Goal: Task Accomplishment & Management: Manage account settings

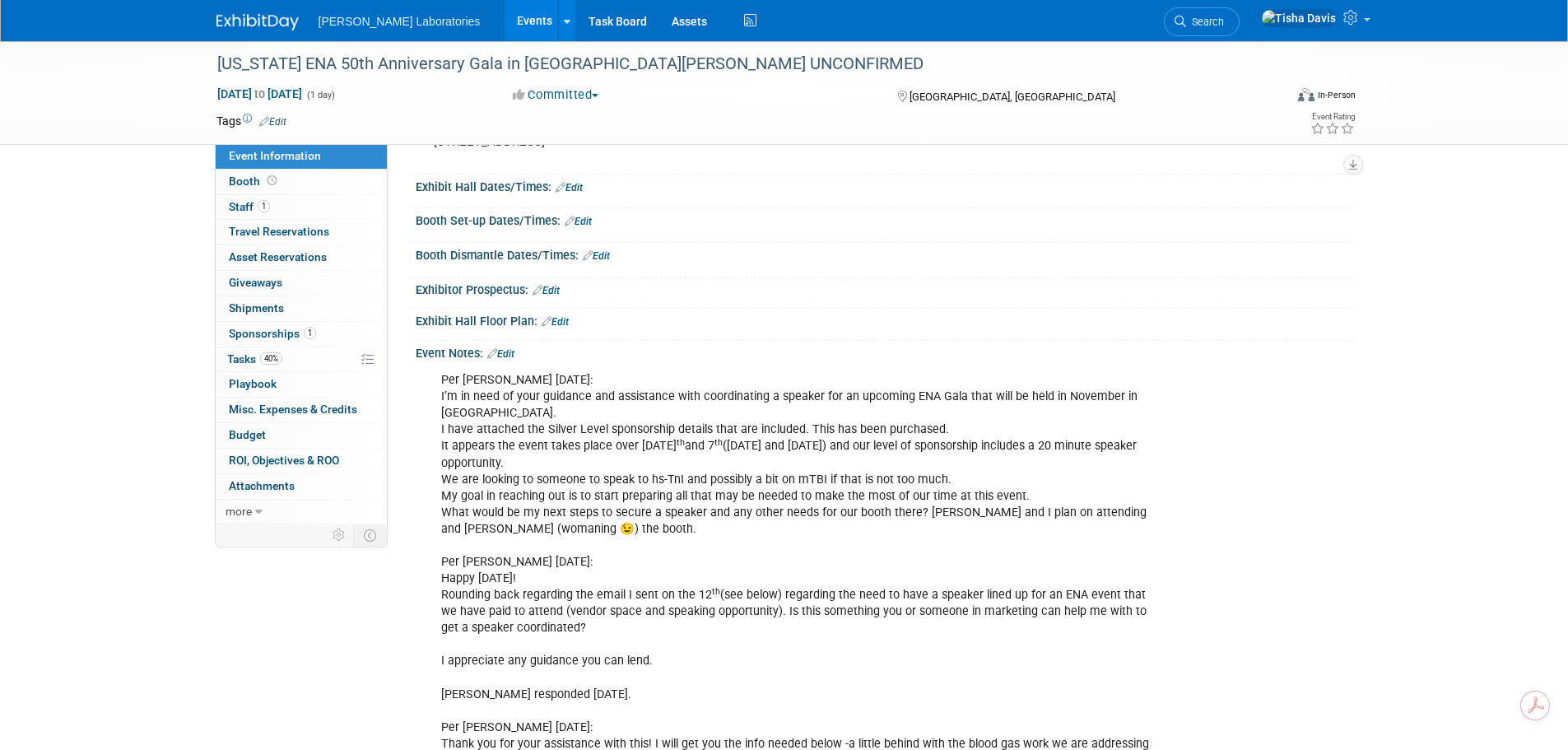
scroll to position [135, 0]
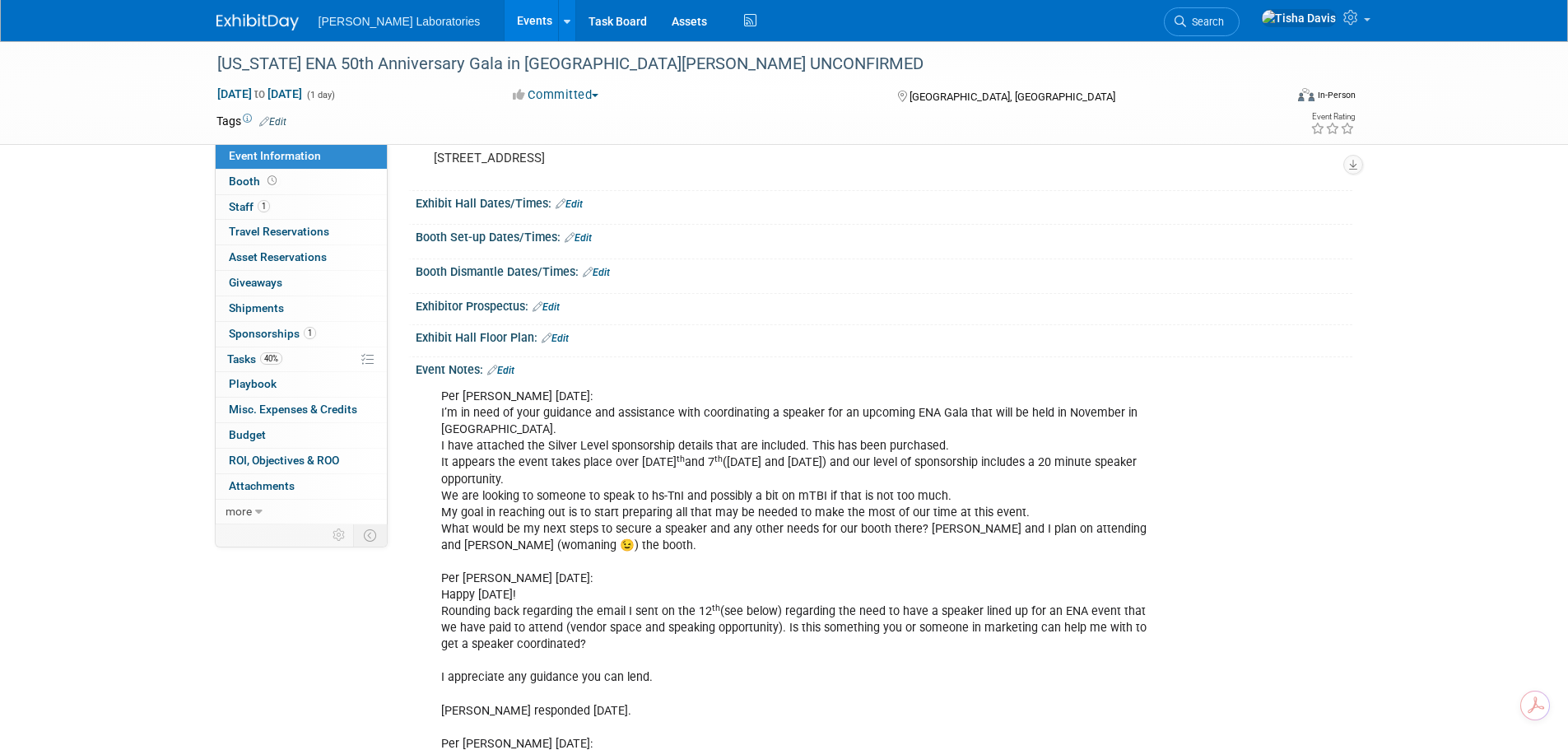
click at [511, 367] on link "Edit" at bounding box center [501, 370] width 27 height 12
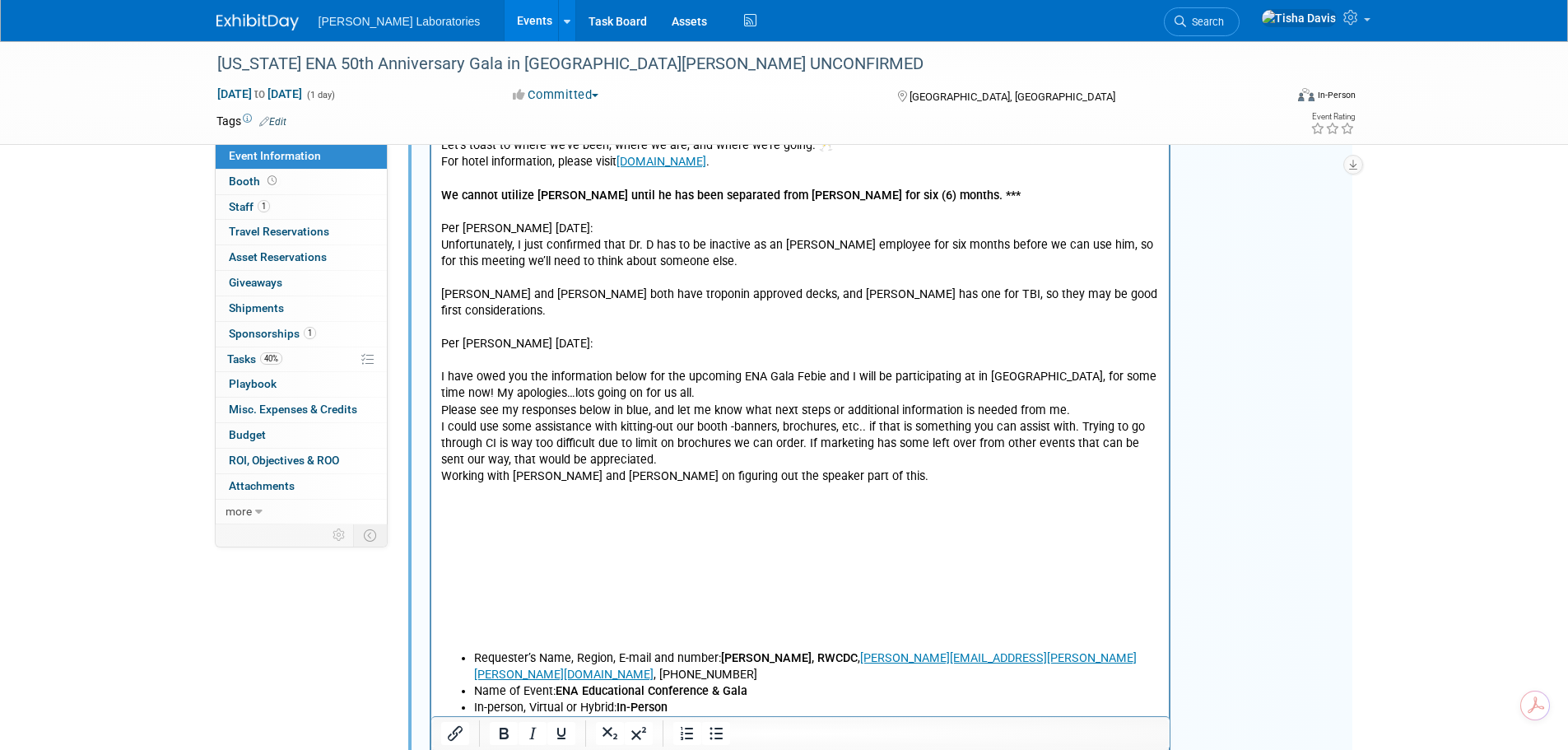
scroll to position [1452, 0]
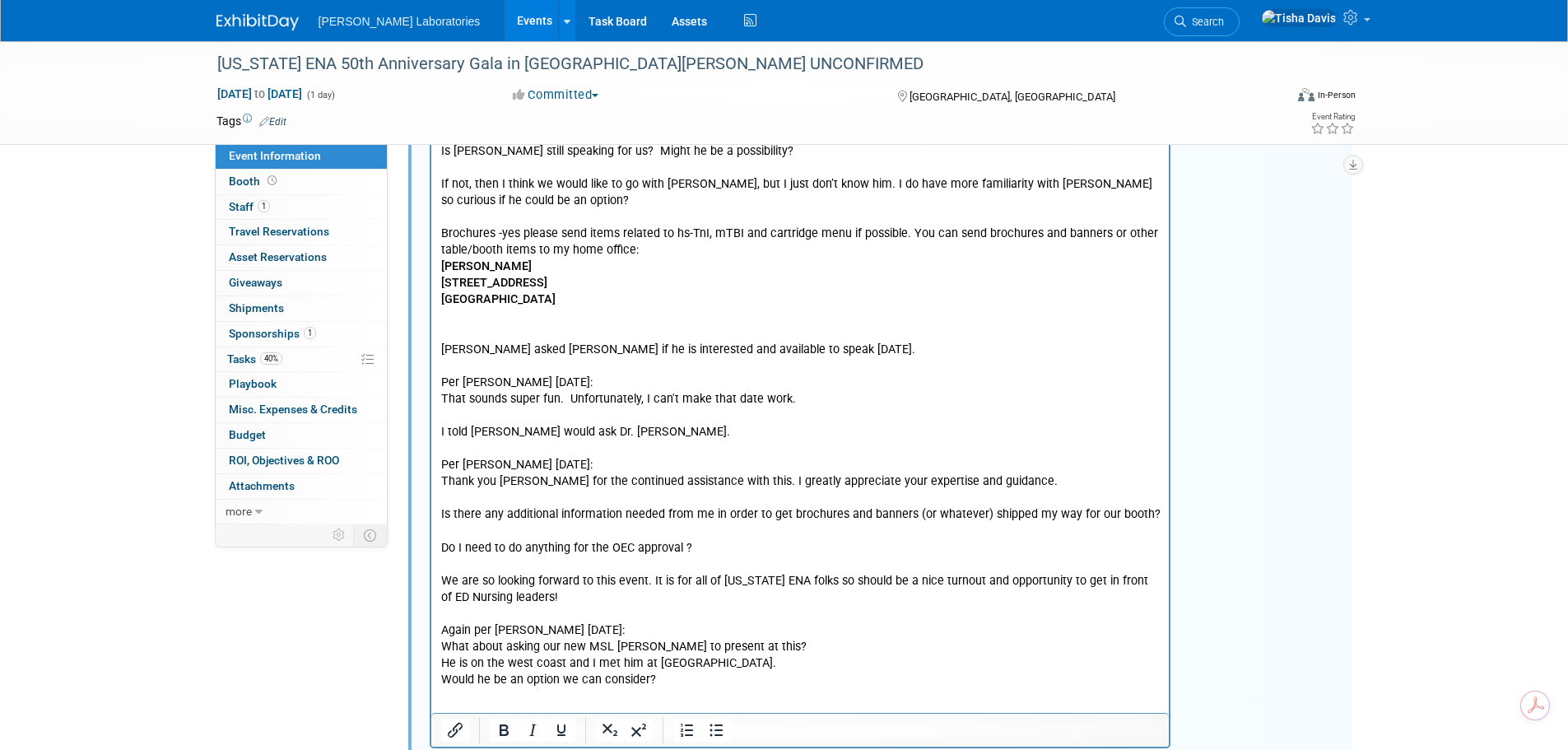
scroll to position [2682, 0]
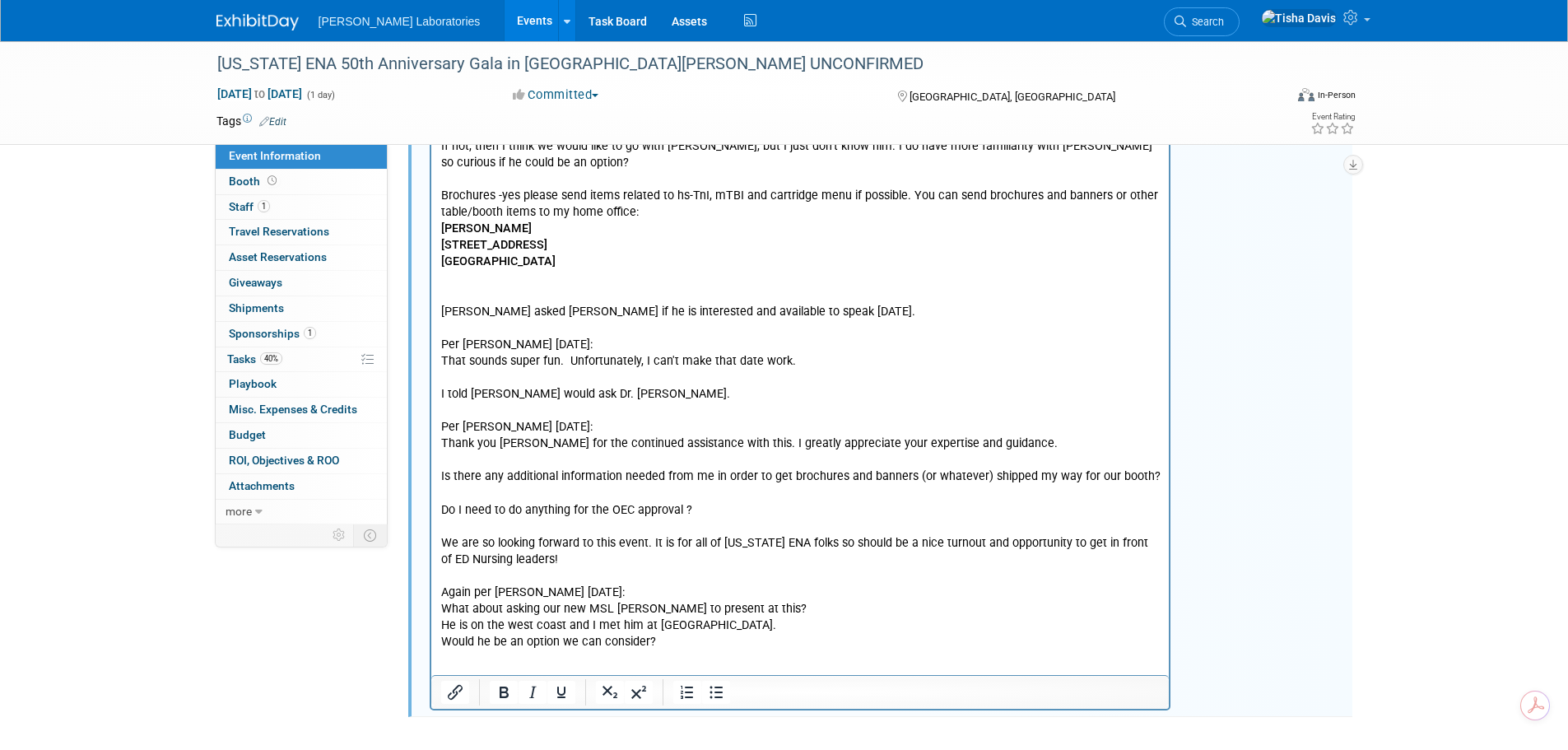
click at [474, 279] on p "This will help the HCP in making a decision. It looks like you already paid for…" at bounding box center [799, 48] width 719 height 1206
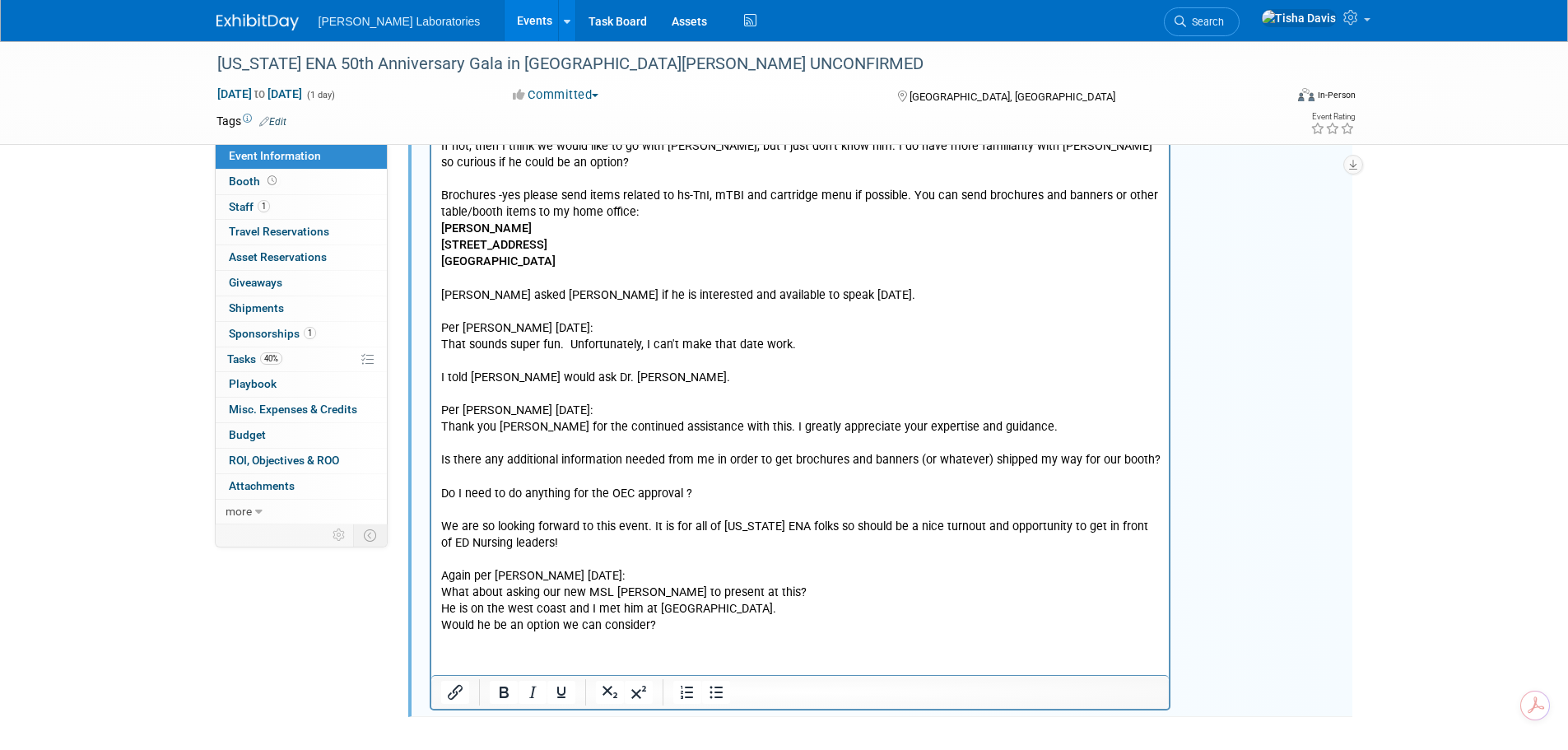
scroll to position [2666, 0]
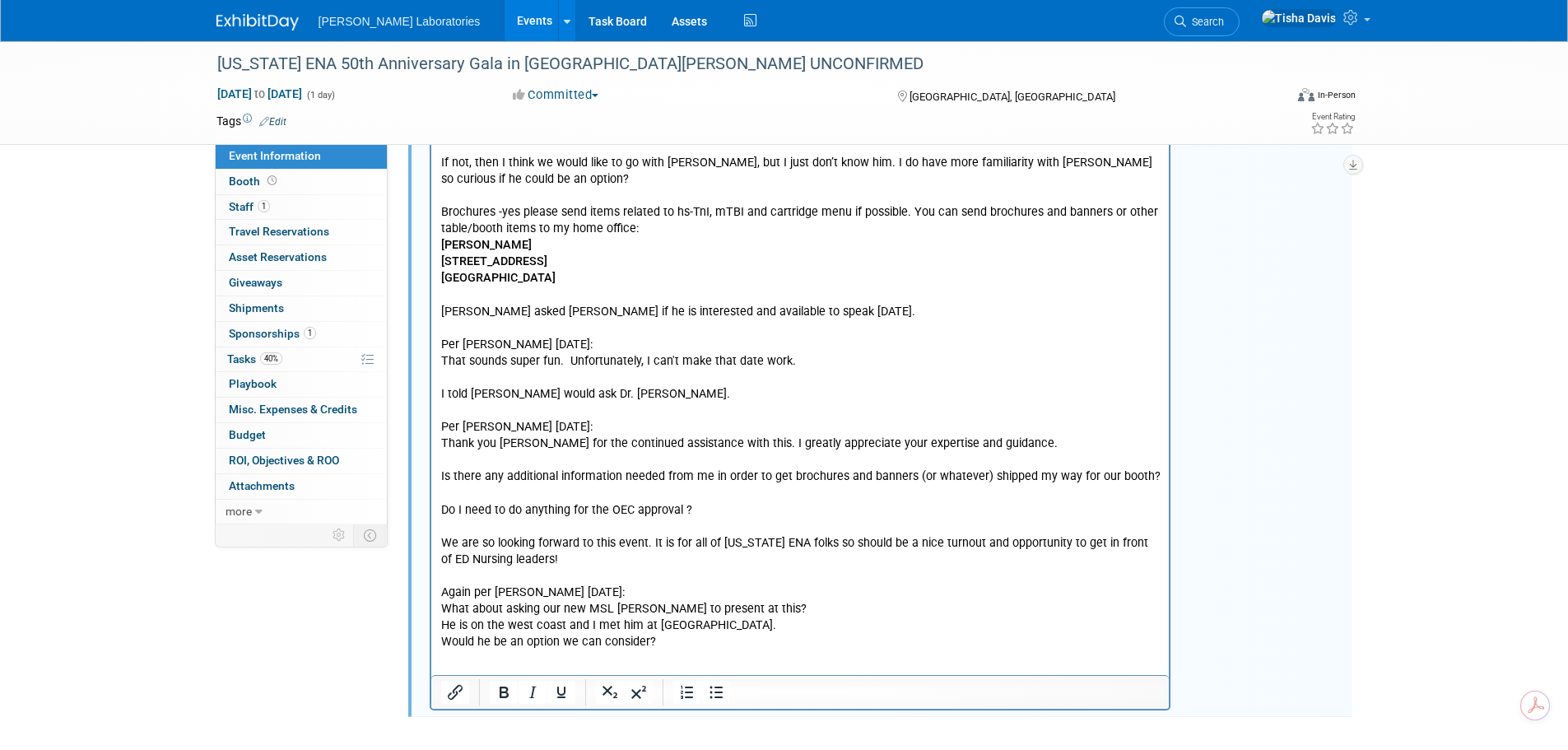
click at [689, 628] on p "This will help the HCP in making a decision. It looks like you already paid for…" at bounding box center [799, 56] width 719 height 1190
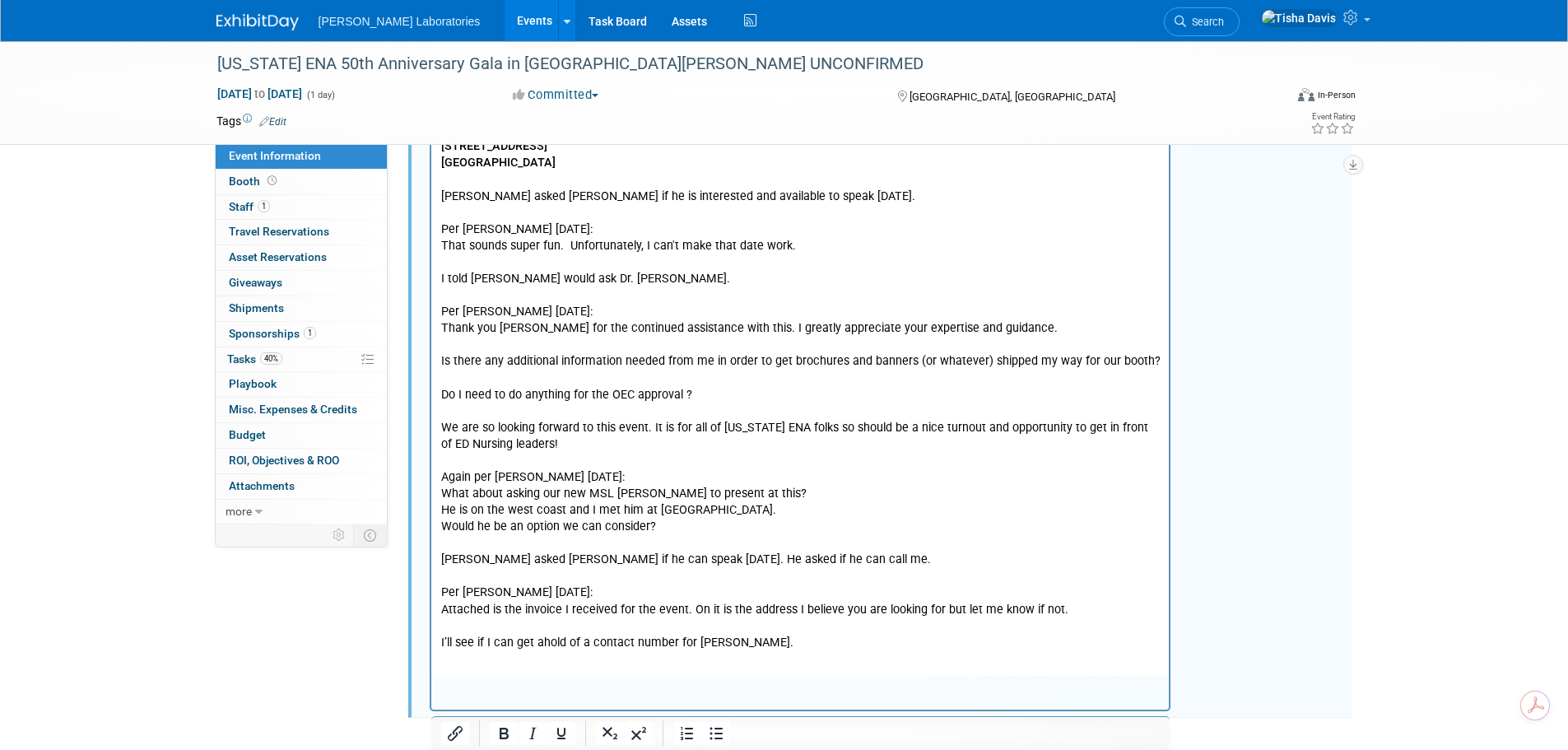
scroll to position [2782, 0]
click at [814, 634] on p "I’ll see if I can get ahold of a contact number for Shelbie." at bounding box center [799, 642] width 719 height 16
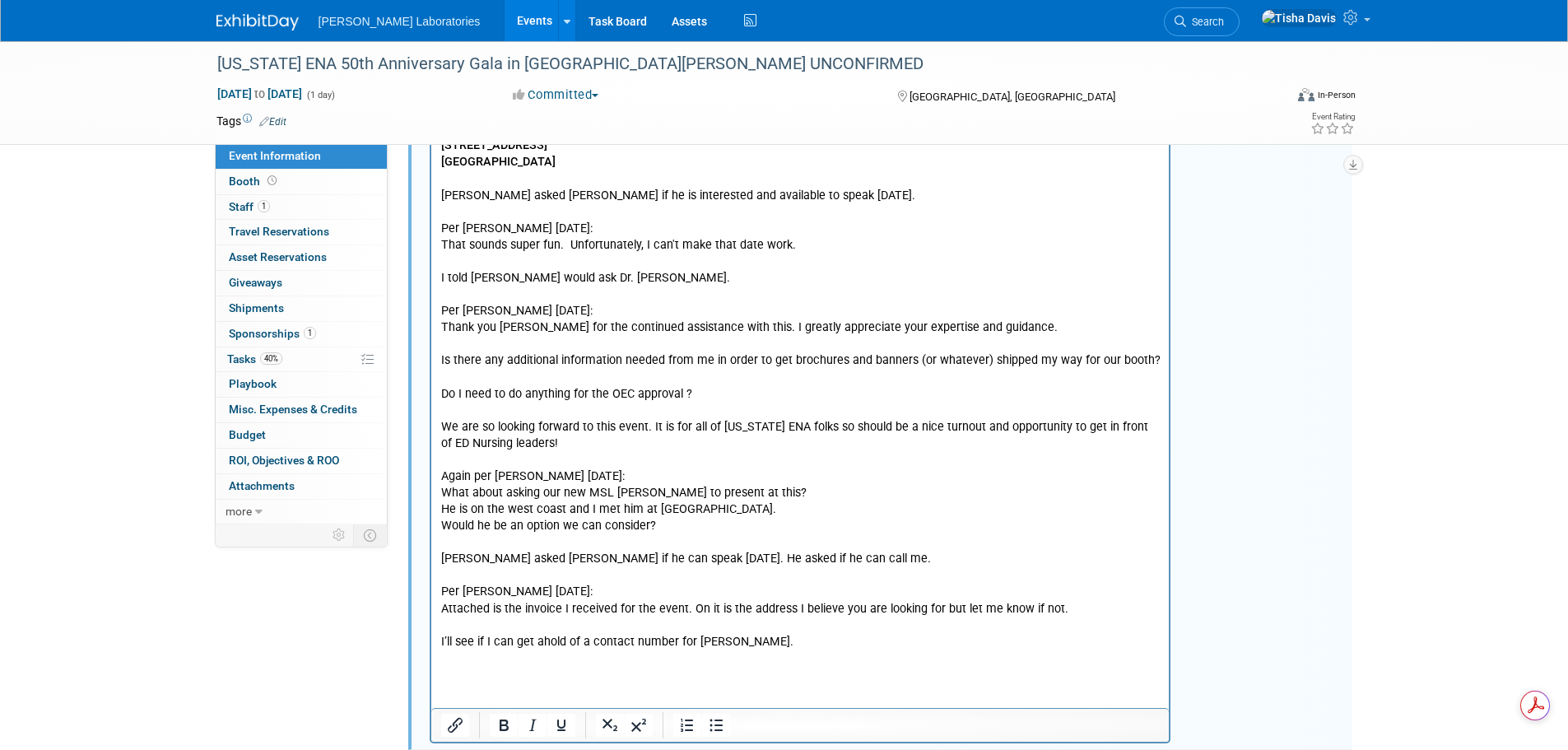
click at [452, 667] on p "Rich Text Area. Press ALT-0 for help." at bounding box center [799, 675] width 719 height 16
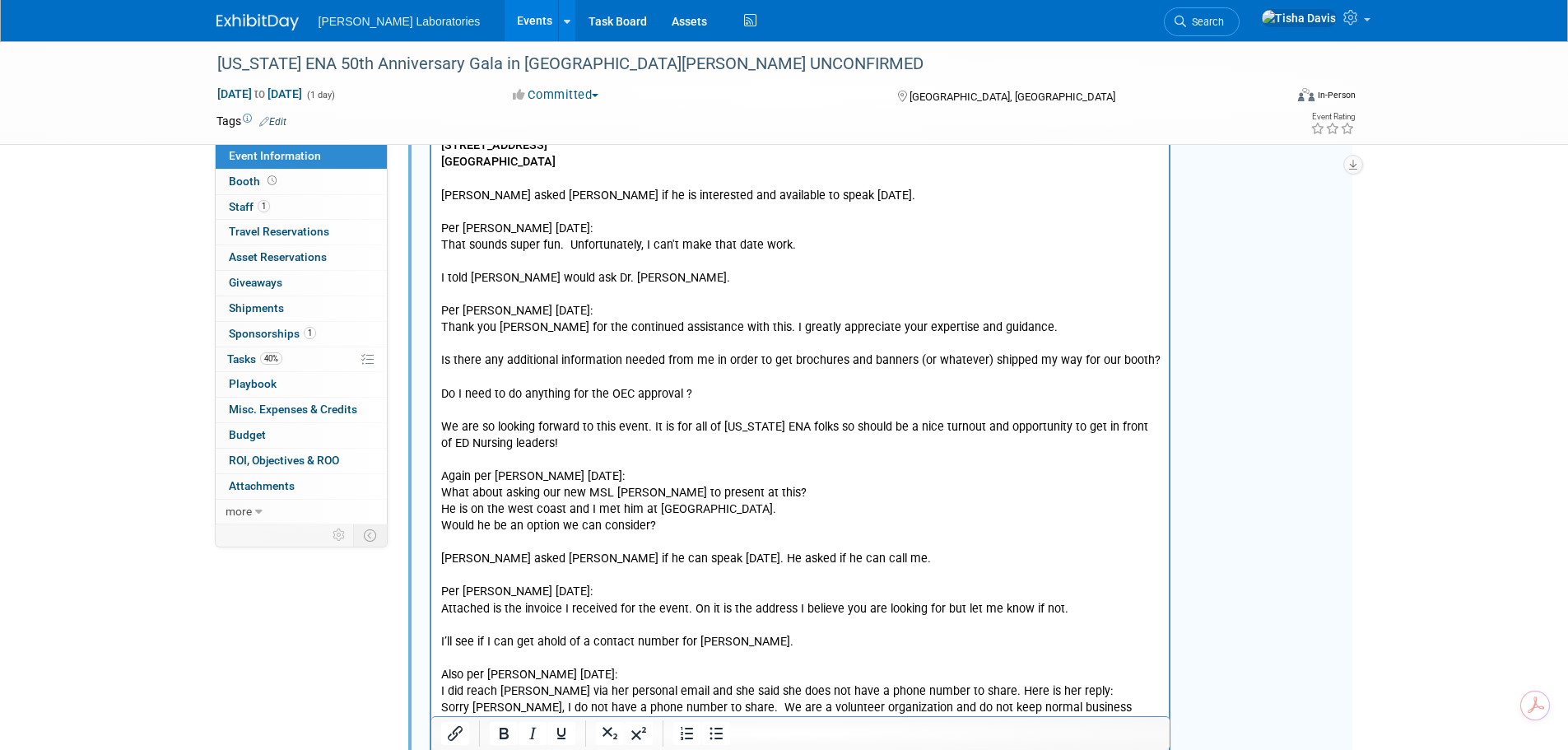
scroll to position [2897, 0]
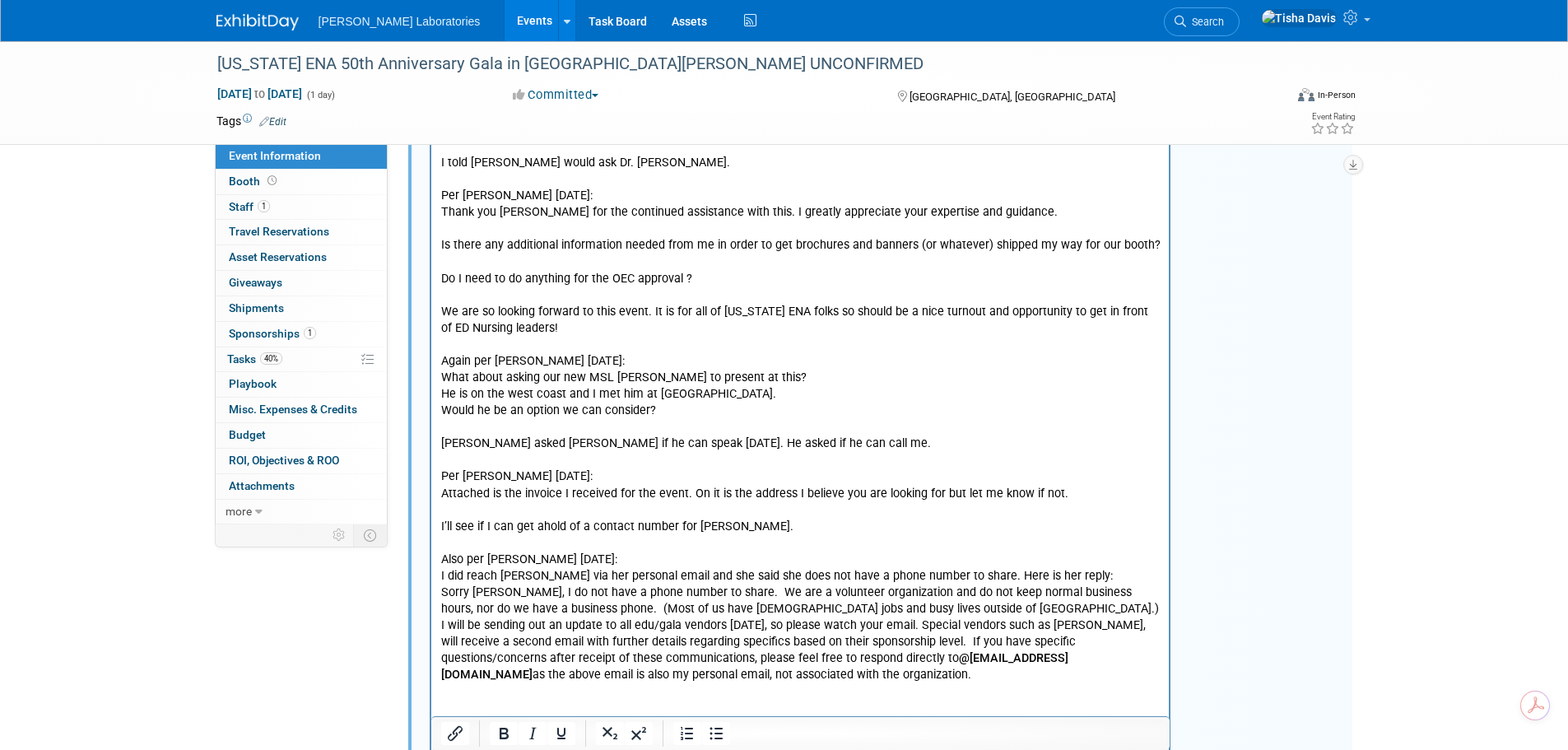
click at [455, 701] on p "Rich Text Area. Press ALT-0 for help." at bounding box center [799, 708] width 719 height 16
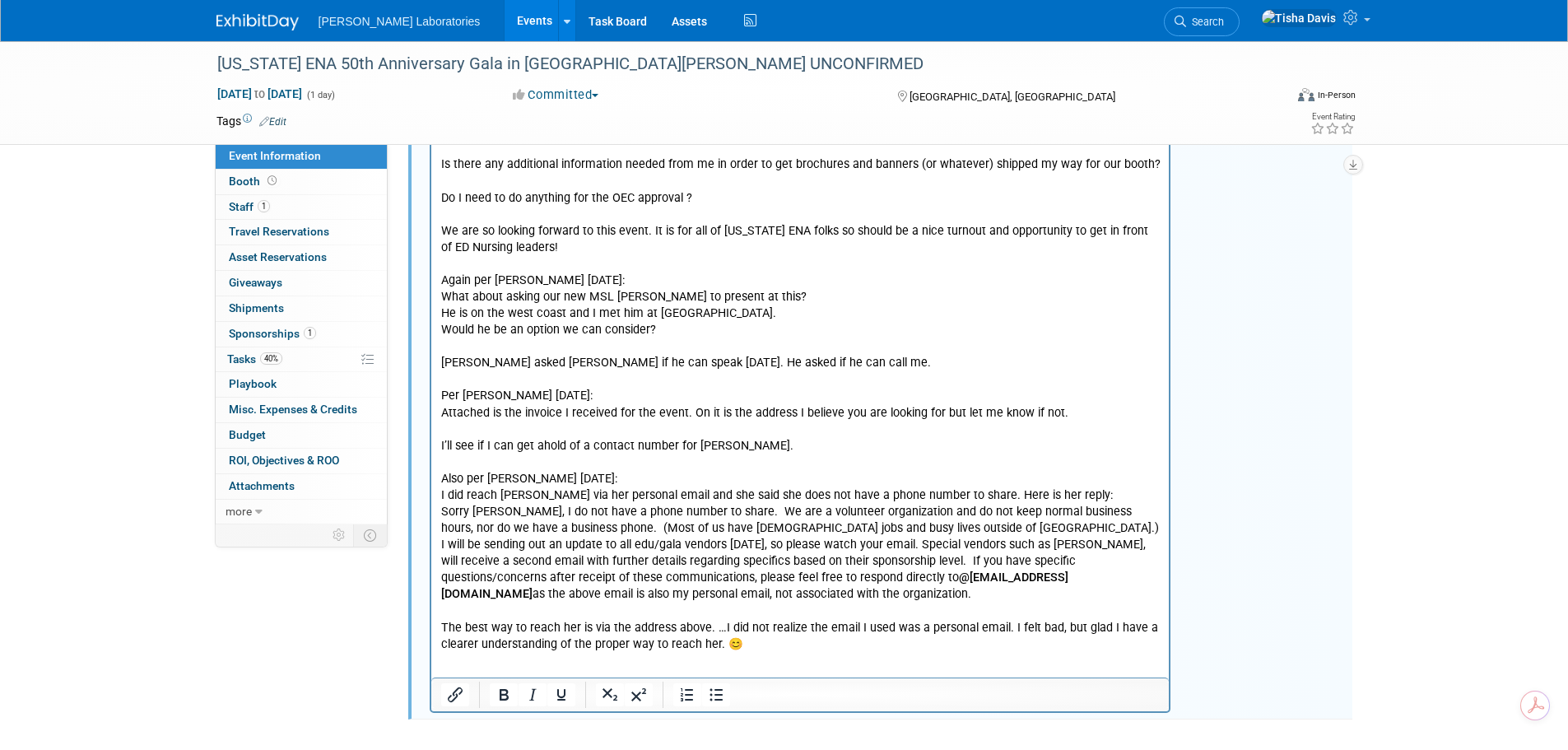
scroll to position [2980, 0]
click at [771, 626] on p "The best way to reach her is via the address above. …I did not realize the emai…" at bounding box center [799, 634] width 719 height 33
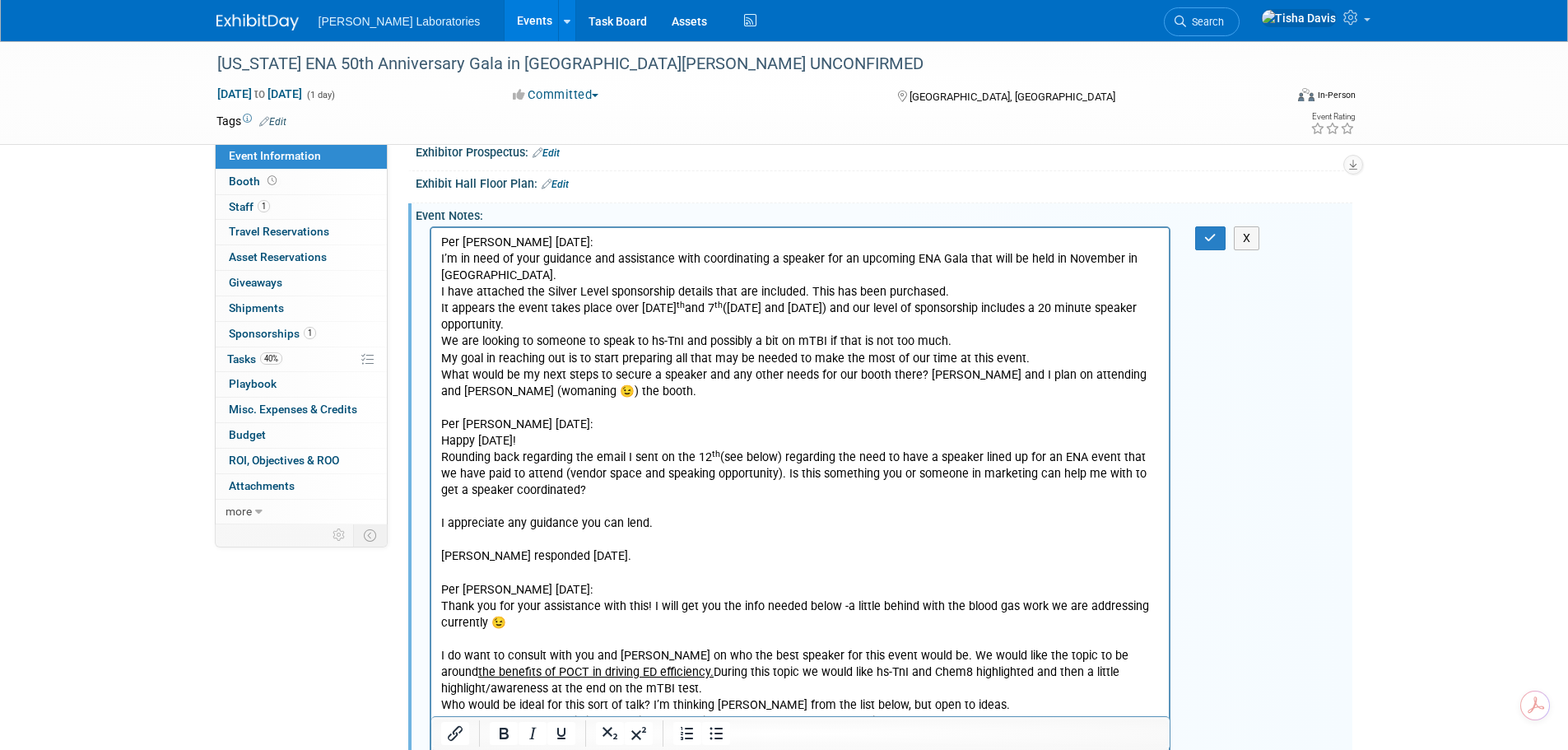
scroll to position [101, 0]
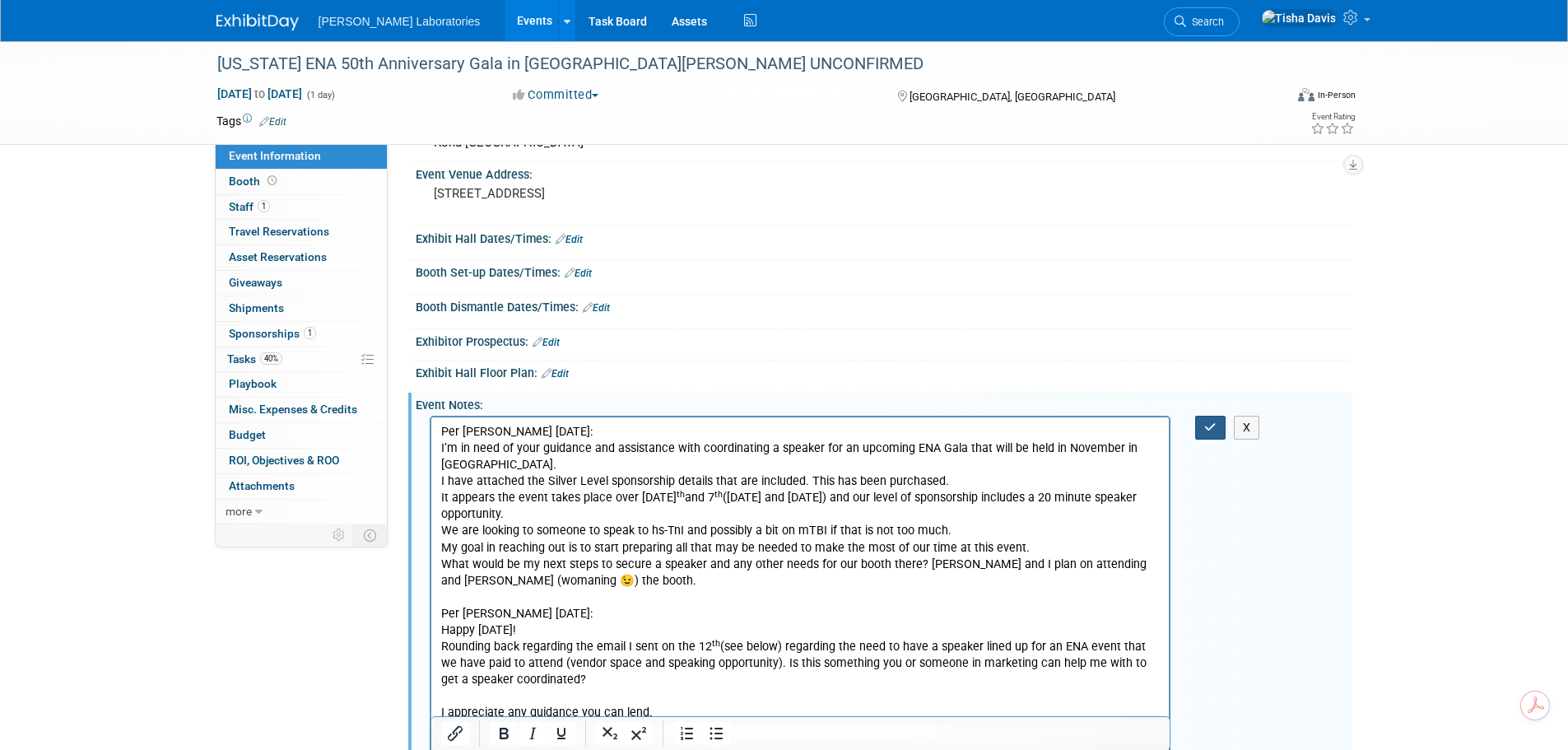
click at [1211, 424] on icon "button" at bounding box center [1209, 427] width 13 height 12
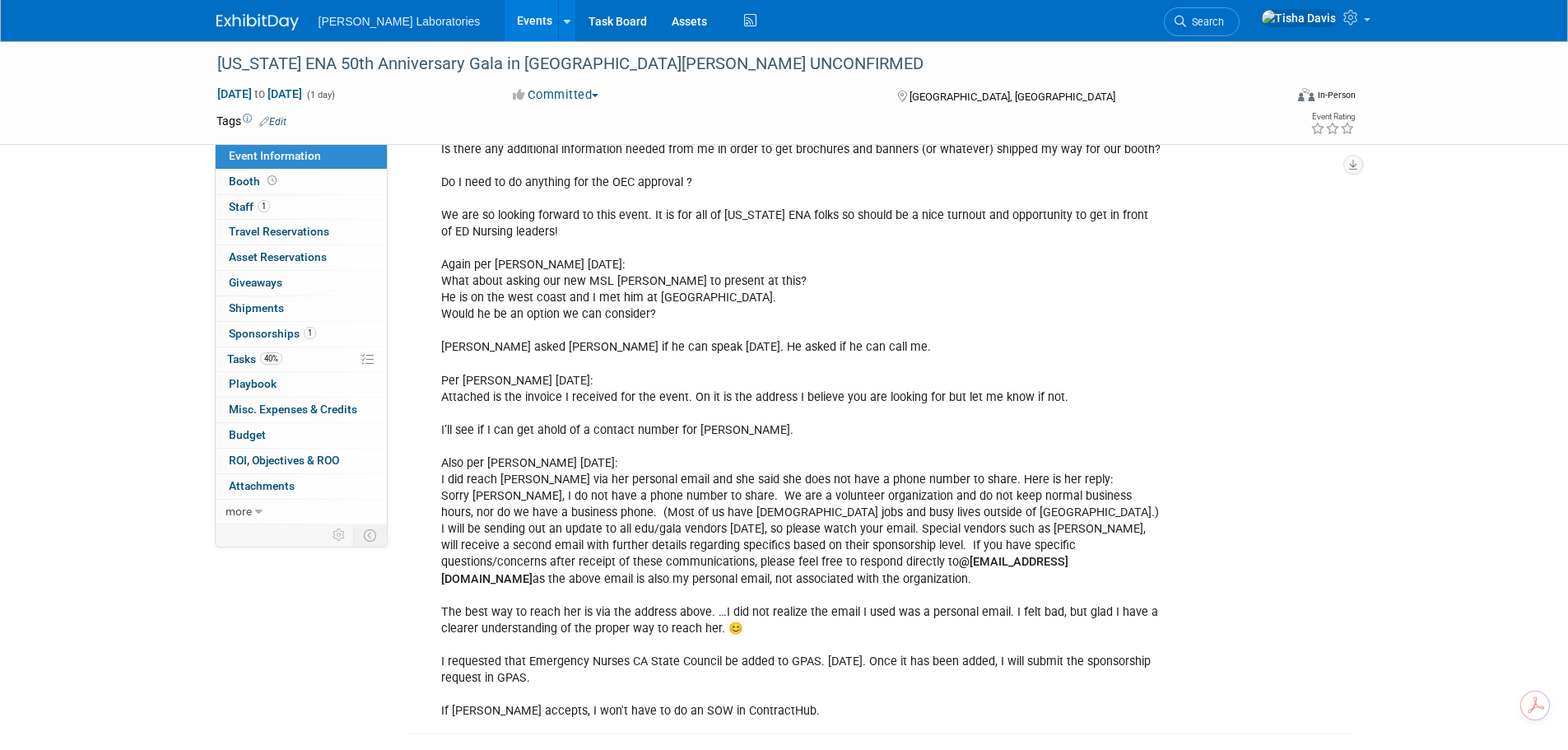
scroll to position [3011, 0]
click at [247, 362] on span "Tasks 40%" at bounding box center [254, 359] width 55 height 14
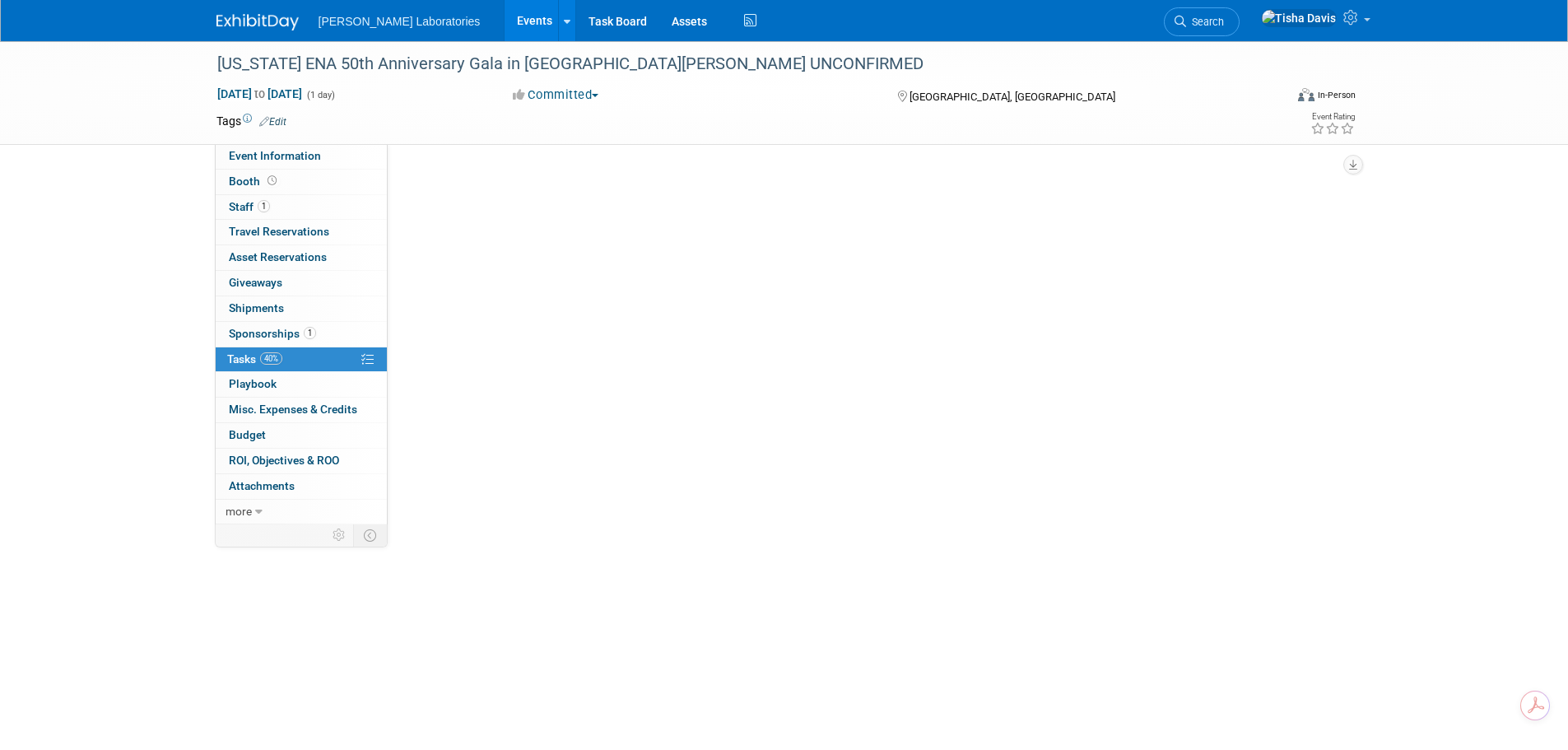
scroll to position [0, 0]
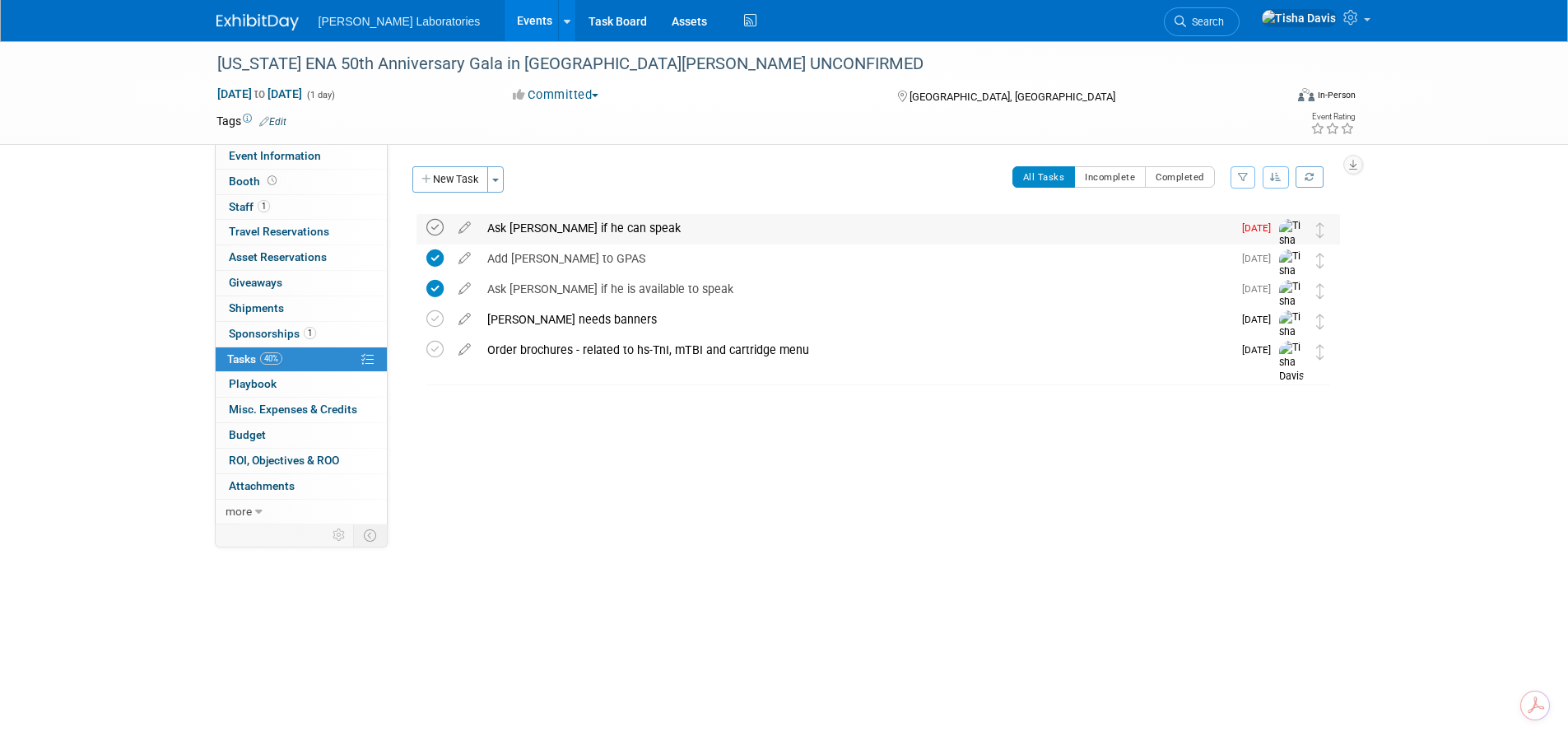
click at [431, 224] on icon at bounding box center [435, 227] width 17 height 17
click at [314, 155] on span "Event Information" at bounding box center [275, 156] width 92 height 14
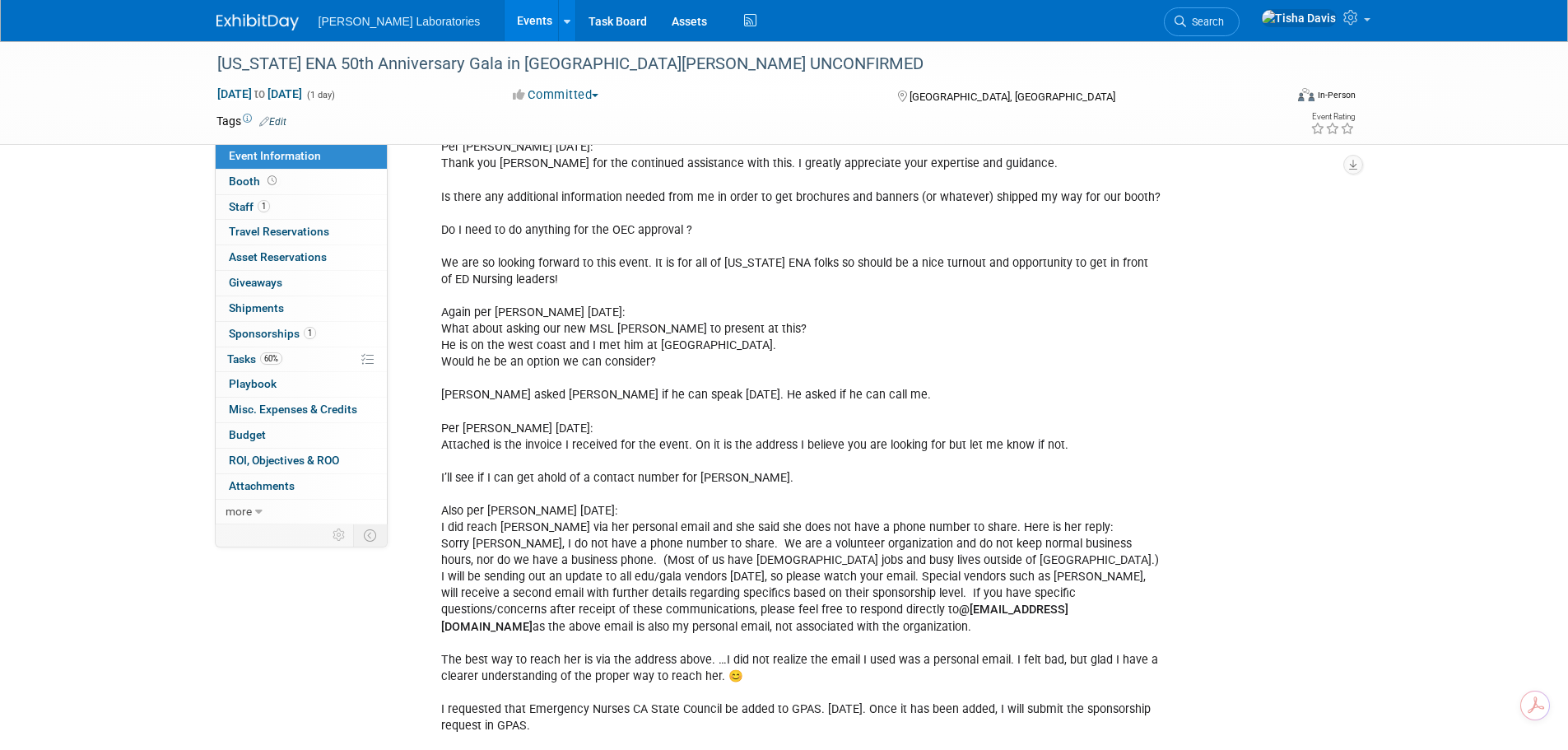
scroll to position [3011, 0]
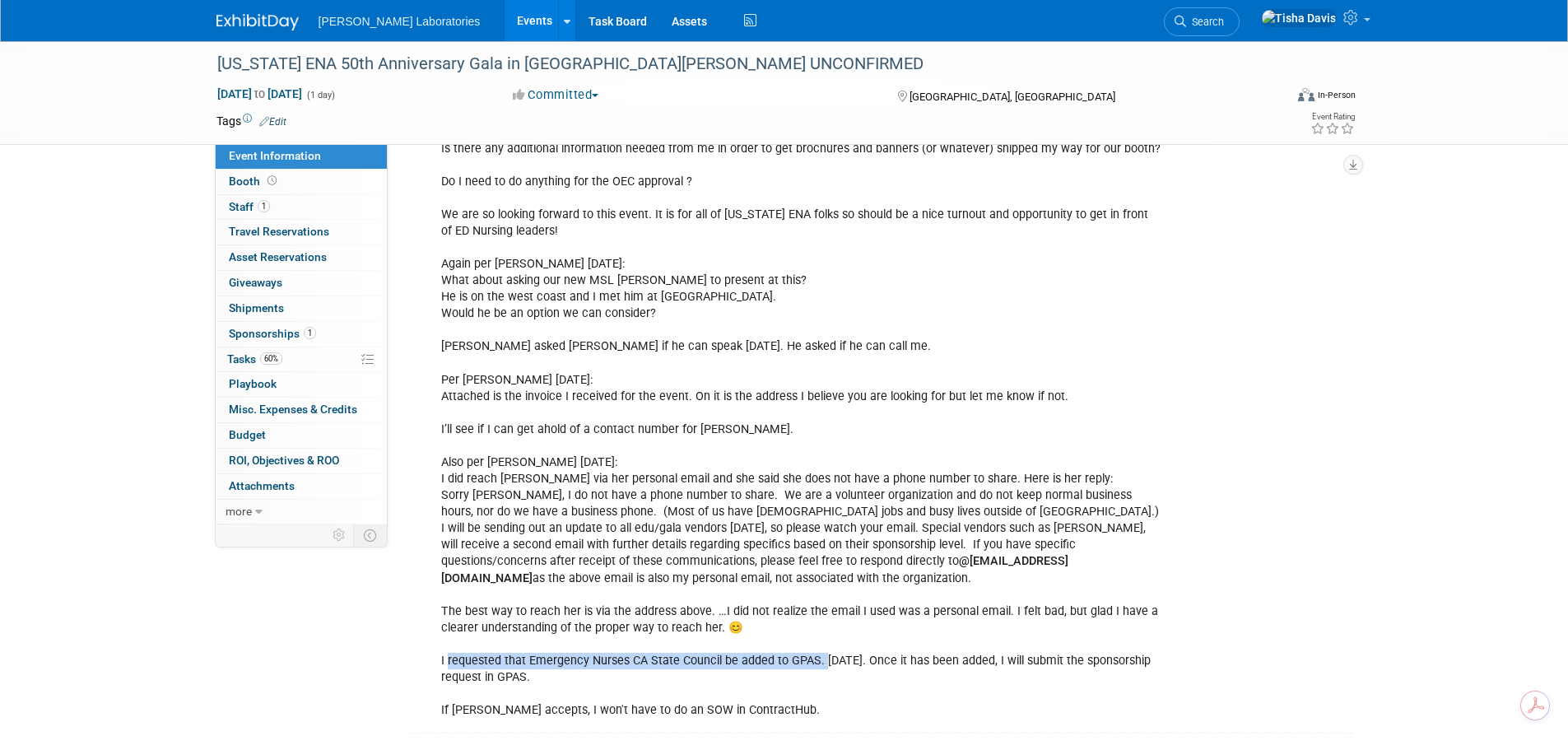
drag, startPoint x: 448, startPoint y: 645, endPoint x: 817, endPoint y: 642, distance: 369.0
copy div "requested that Emergency Nurses CA State Council be added to GPAS."
click at [240, 360] on span "Tasks 60%" at bounding box center [254, 359] width 55 height 14
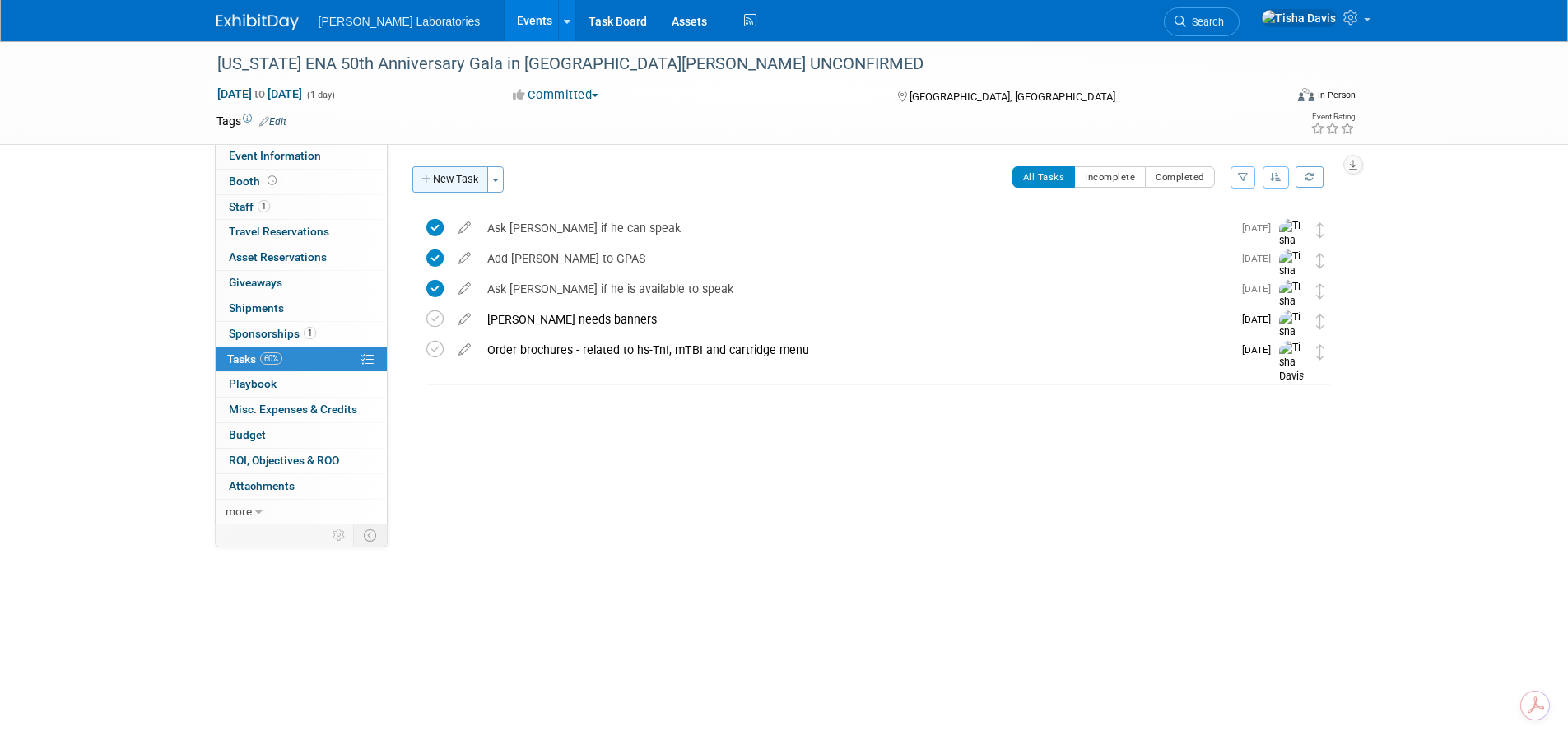
click at [460, 174] on button "New Task" at bounding box center [450, 179] width 75 height 26
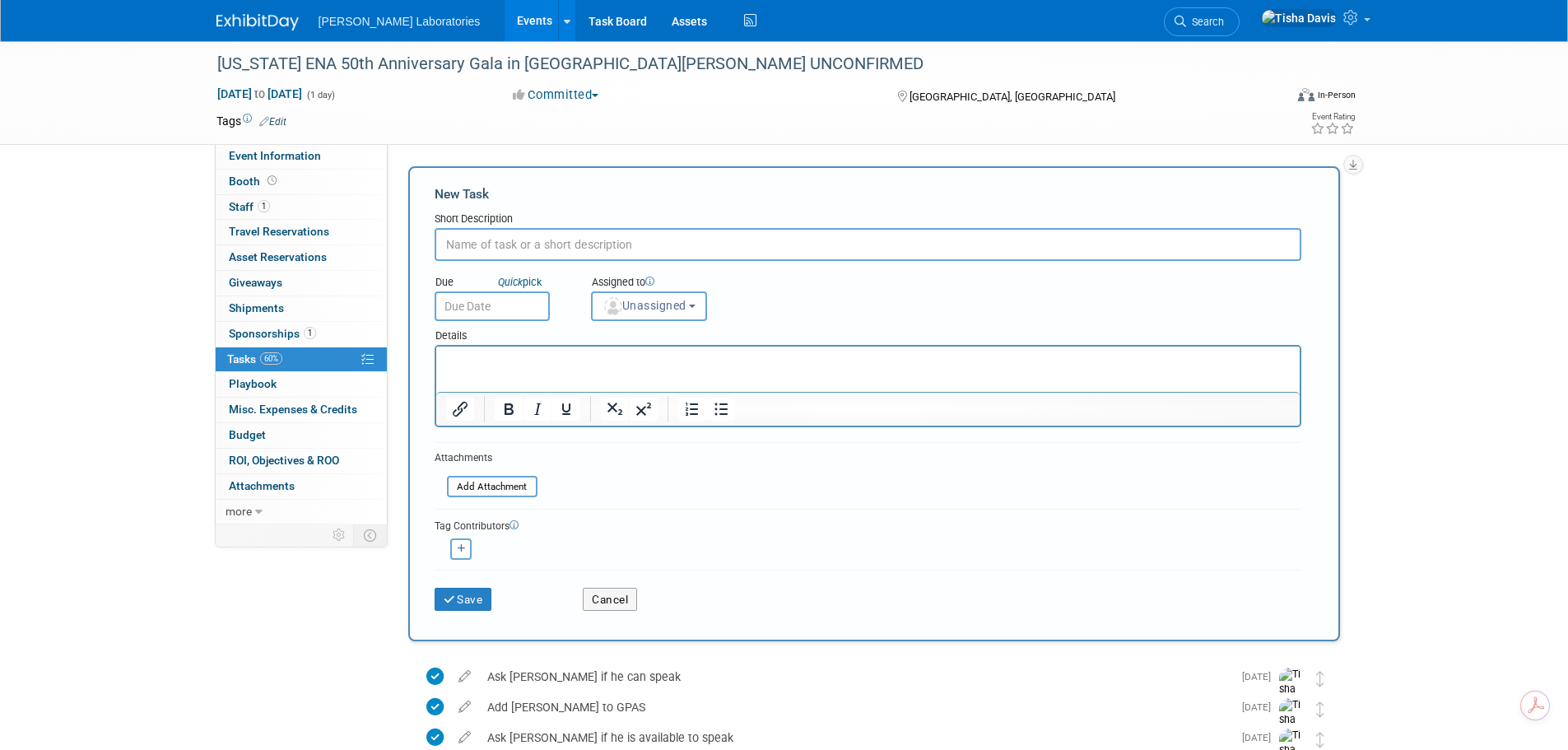
paste input "requested that Emergency Nurses CA State Council be added to GPAS."
click at [441, 236] on input "requested that Emergency Nurses CA State Council be added to GPAS." at bounding box center [867, 245] width 866 height 33
type input "Request that Emergency Nurses CA State Council be added to GPAS."
click at [470, 309] on input "text" at bounding box center [491, 305] width 115 height 30
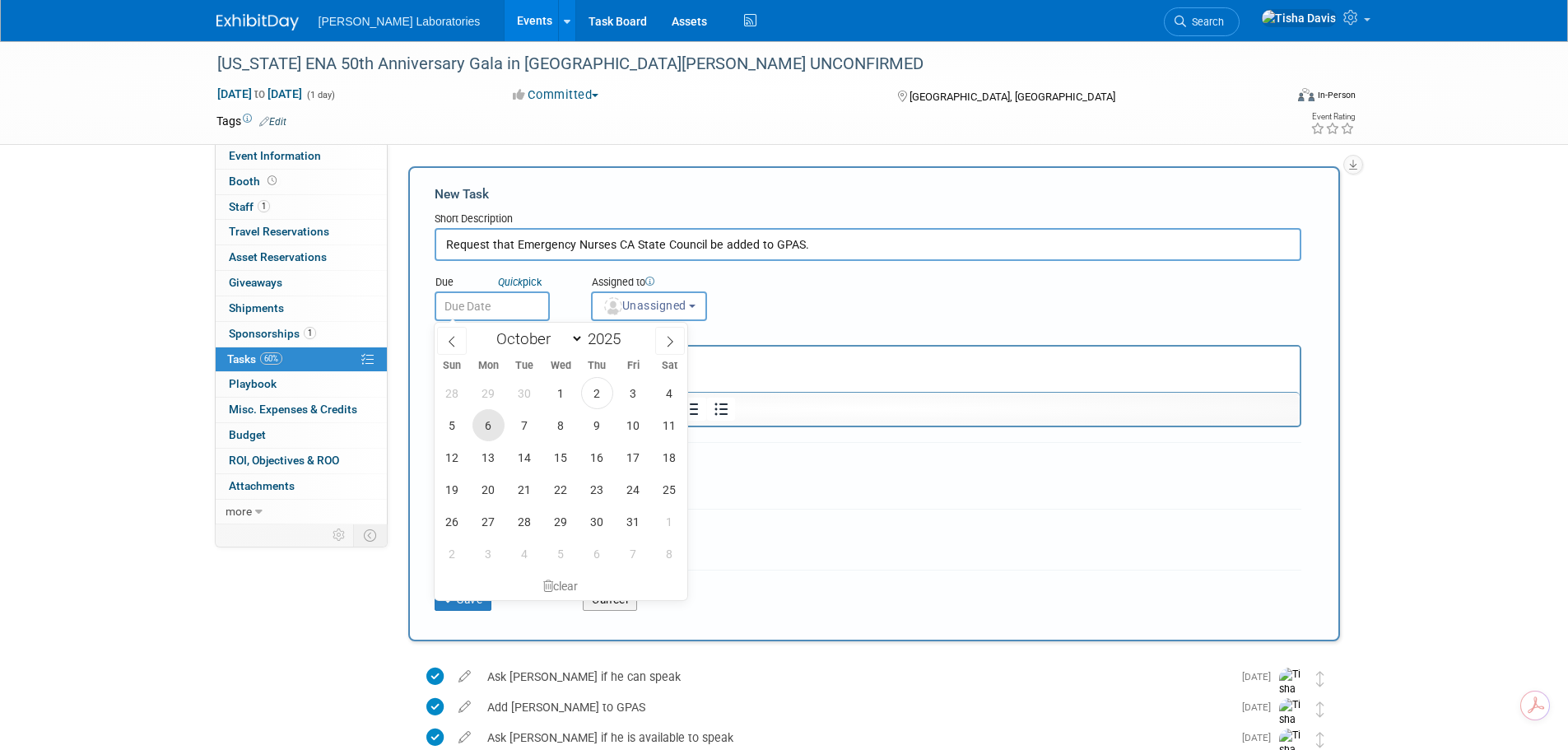
click at [489, 428] on span "6" at bounding box center [488, 424] width 32 height 32
type input "Oct 6, 2025"
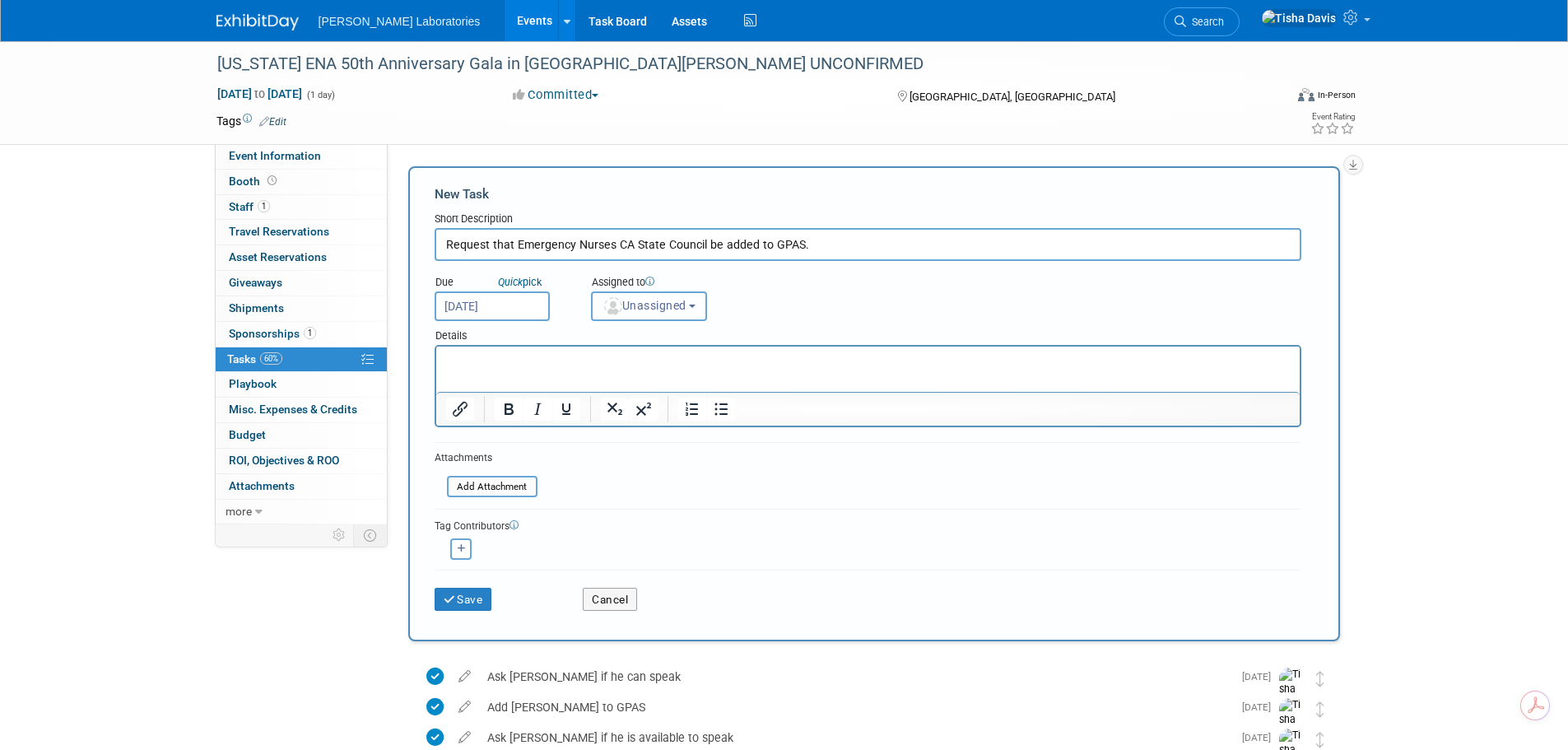
click at [686, 307] on span "Unassigned" at bounding box center [644, 305] width 84 height 14
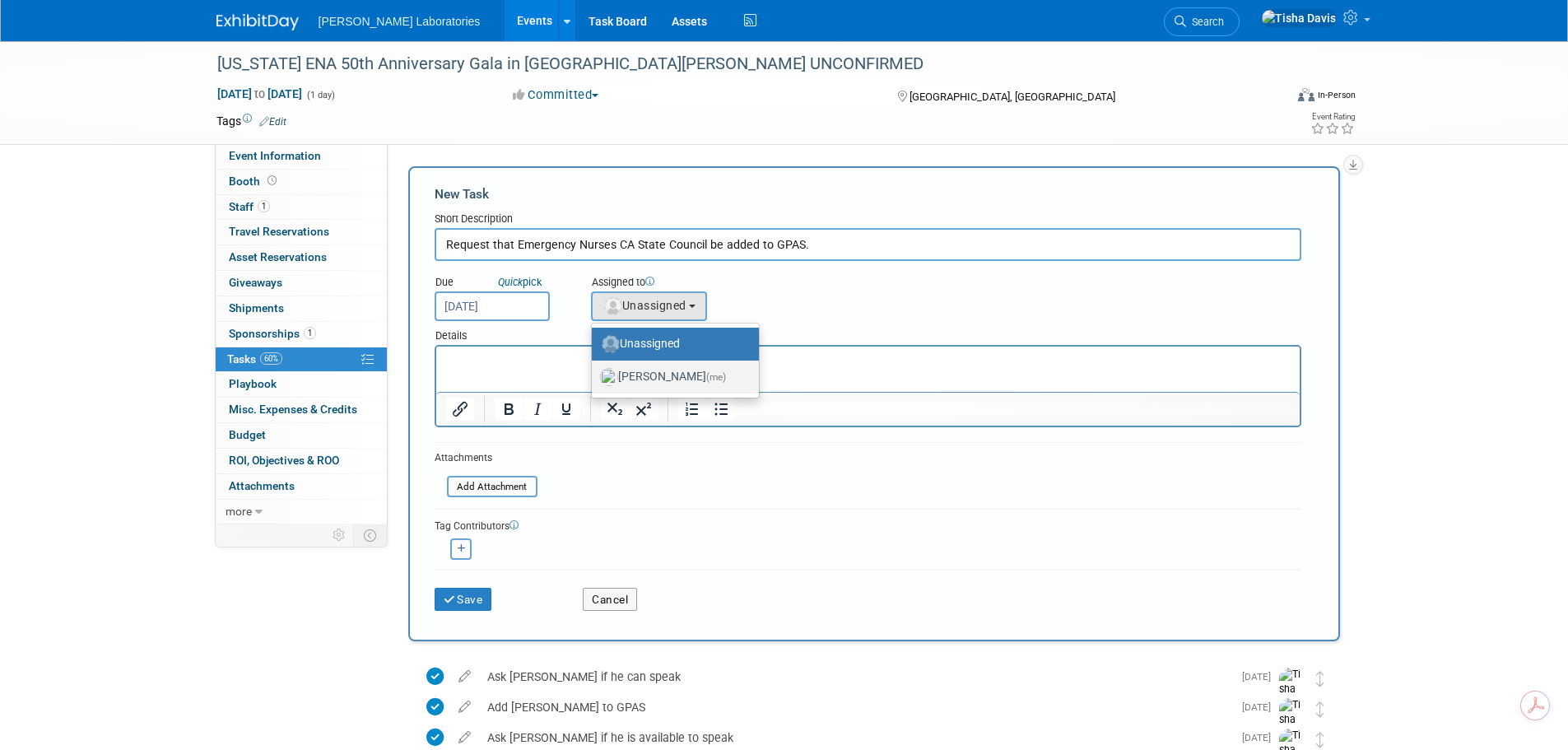
drag, startPoint x: 675, startPoint y: 374, endPoint x: 226, endPoint y: 39, distance: 560.2
click at [675, 374] on label "Tisha Davis (me)" at bounding box center [671, 376] width 142 height 26
click at [595, 374] on input "Tisha Davis (me)" at bounding box center [589, 374] width 11 height 11
select select "2770856e-d6b1-4121-bfe1-202d7e478624"
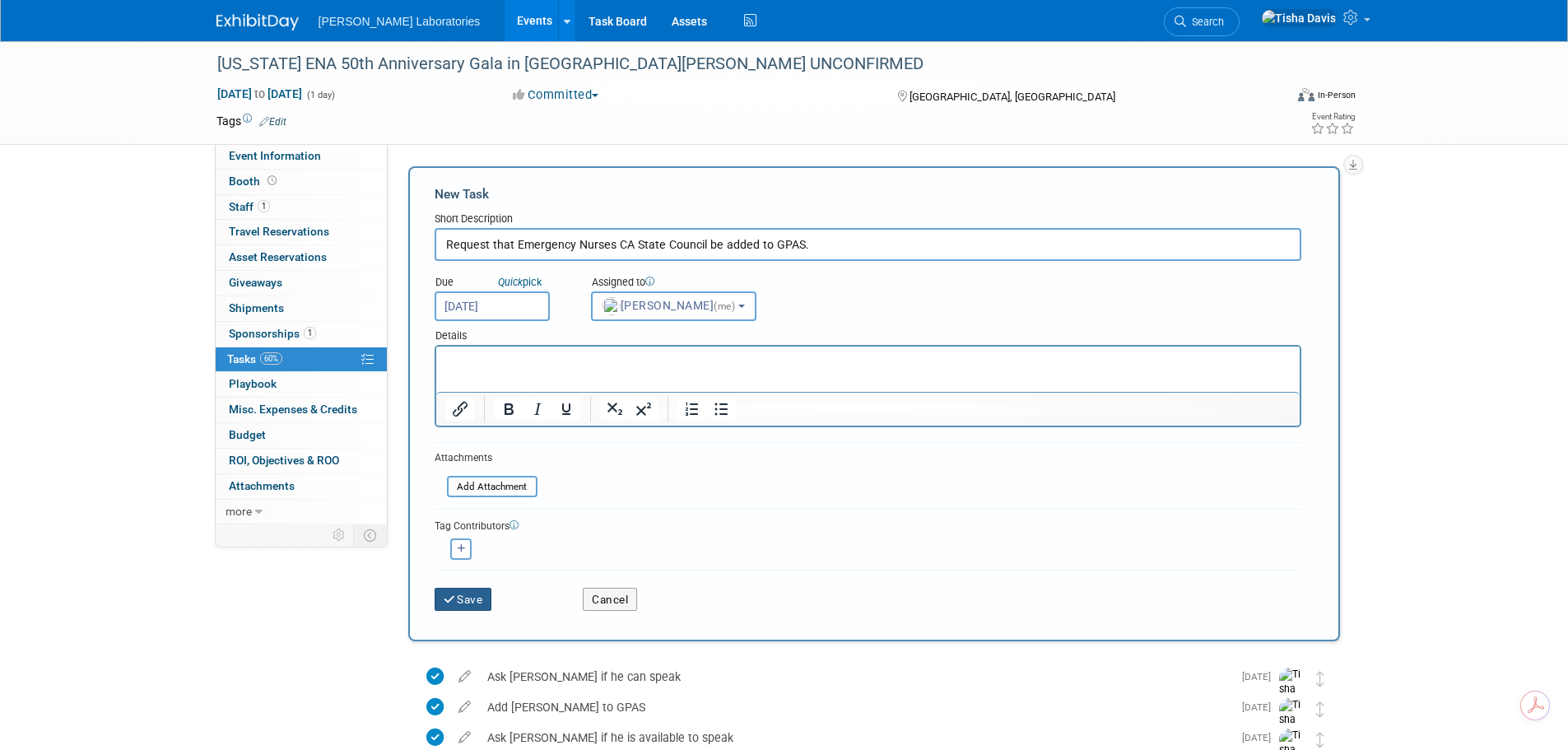
click at [459, 599] on button "Save" at bounding box center [463, 599] width 58 height 23
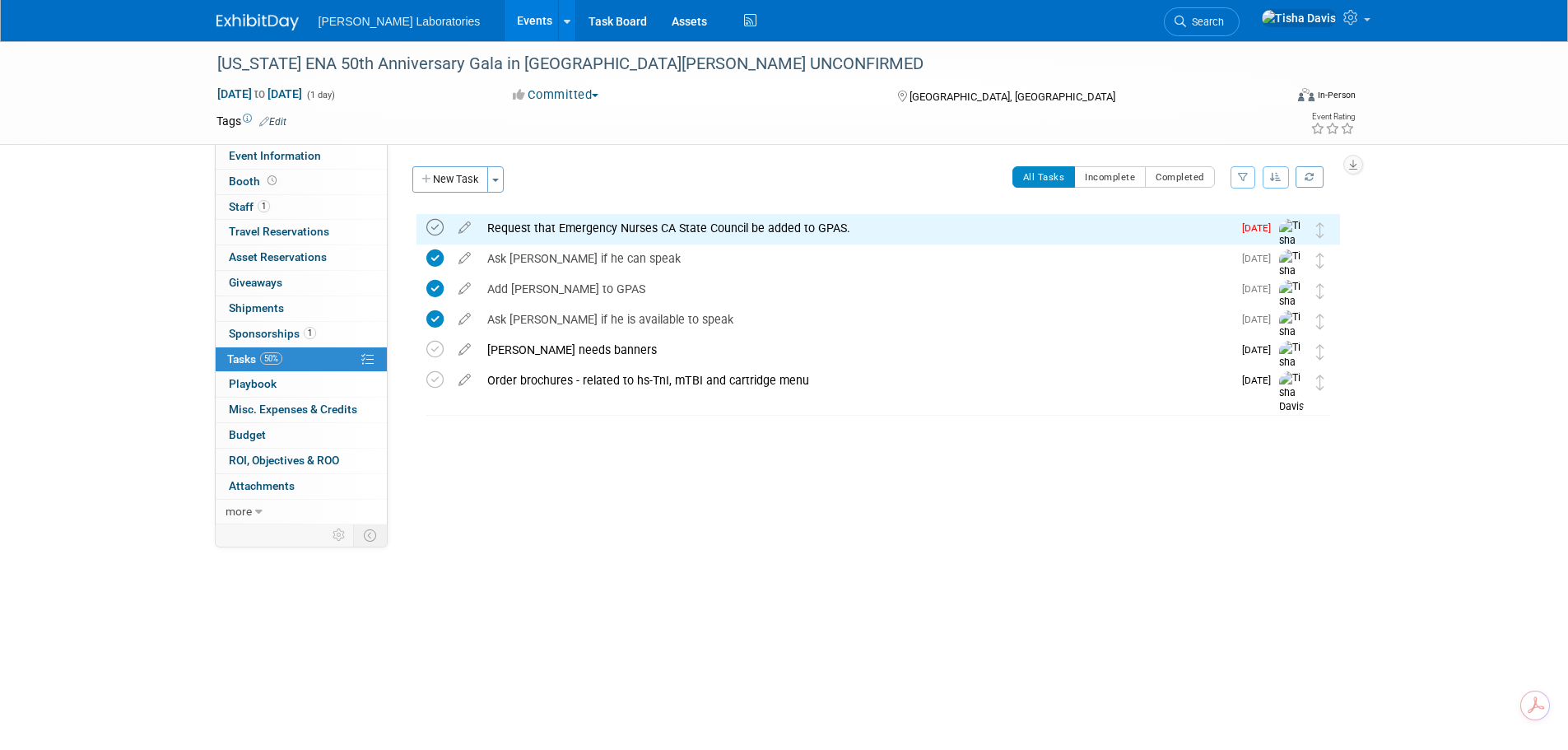
click at [434, 227] on icon at bounding box center [435, 227] width 17 height 17
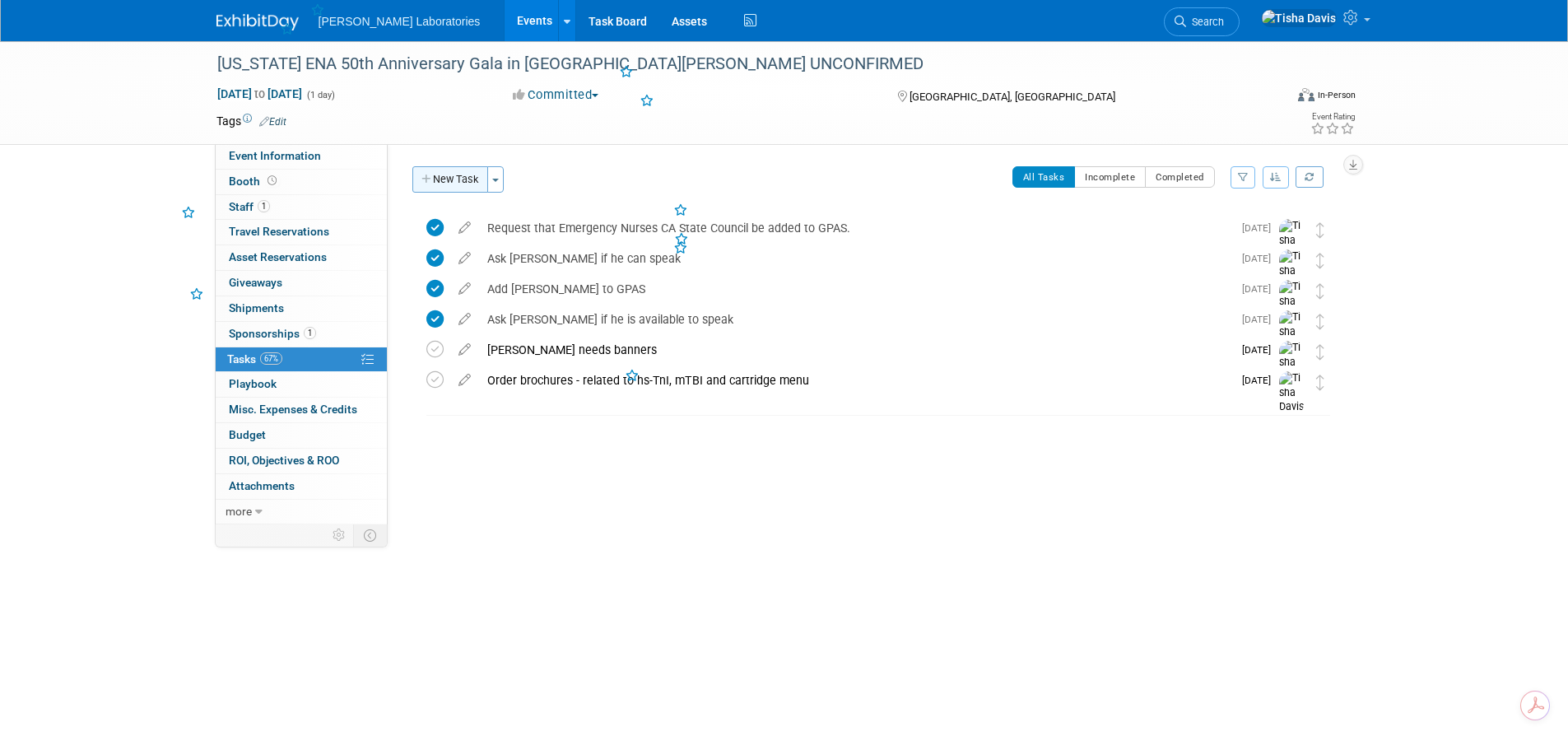
click at [450, 175] on button "New Task" at bounding box center [450, 179] width 75 height 26
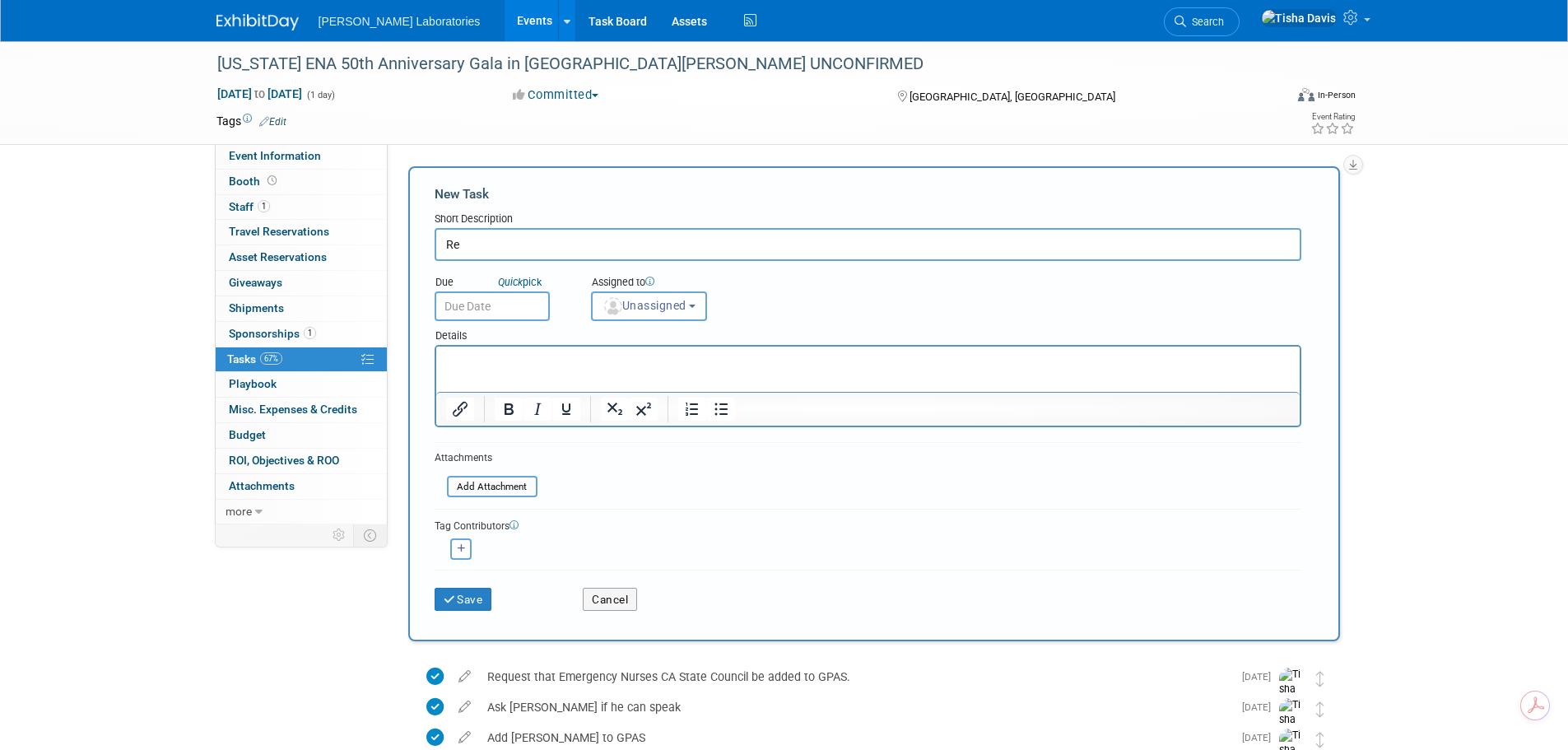
type input "R"
type input "Submit sponsorship request in GPAS after the organization has been added."
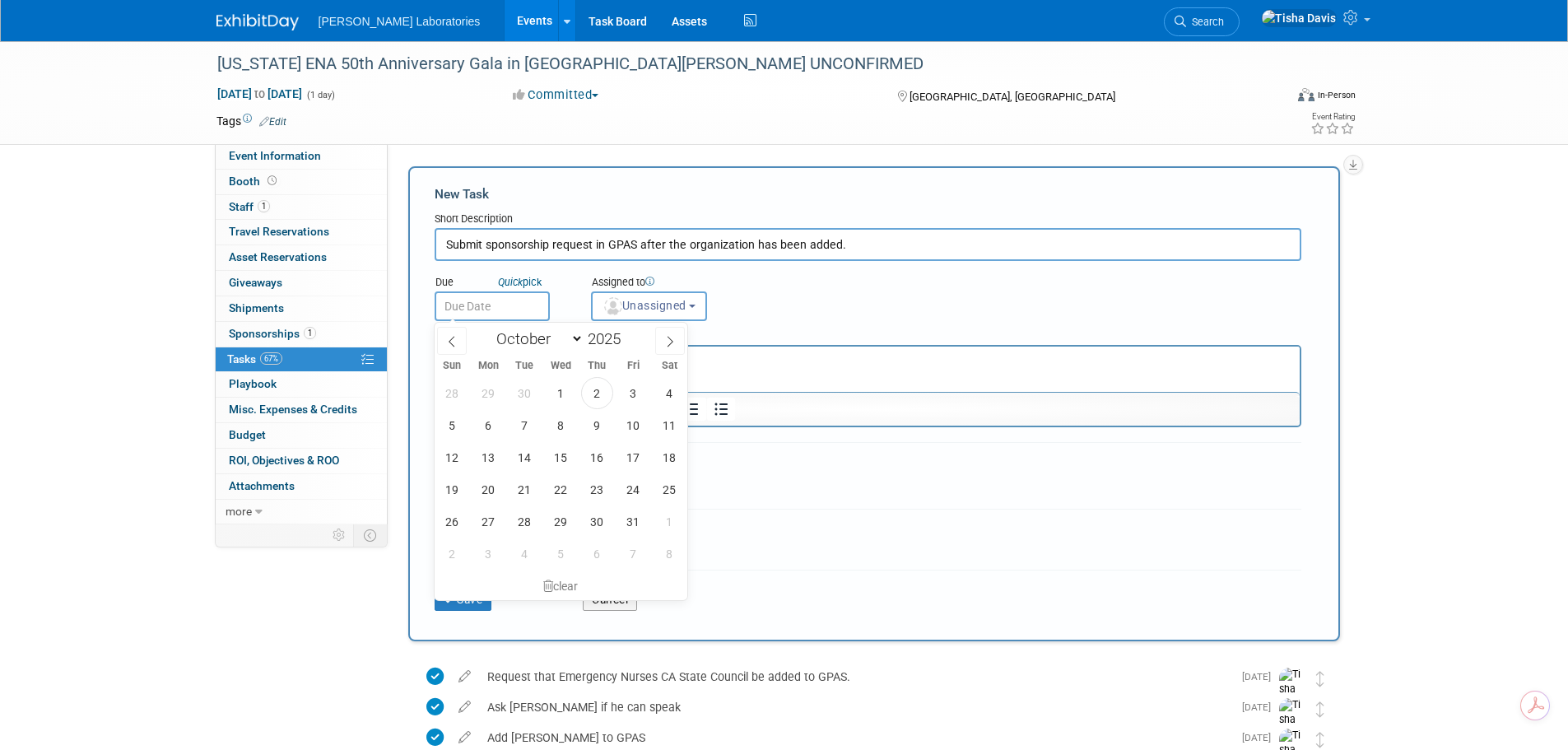
click at [504, 303] on input "text" at bounding box center [491, 305] width 115 height 30
click at [631, 428] on span "10" at bounding box center [632, 424] width 32 height 32
type input "Oct 10, 2025"
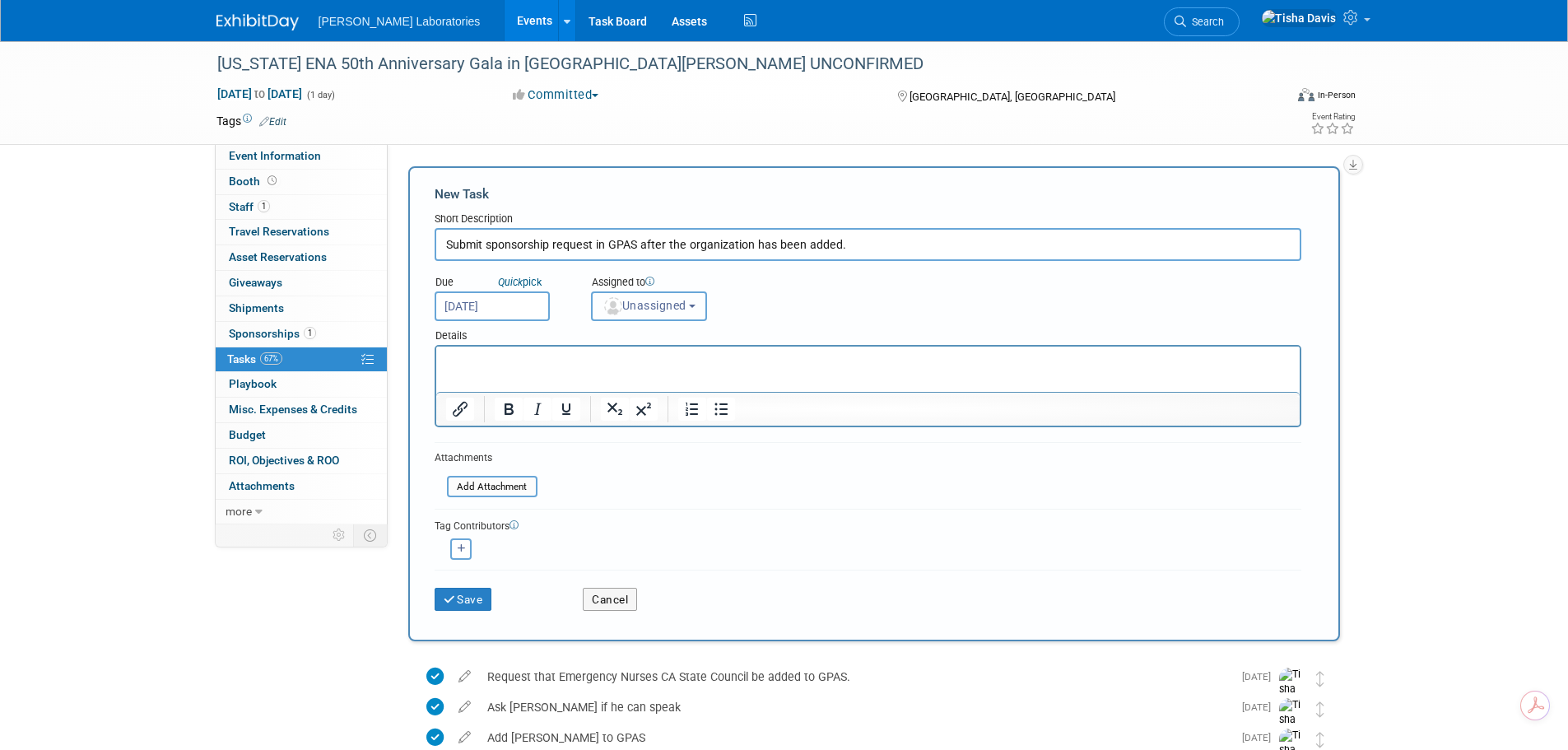
click at [695, 307] on b "button" at bounding box center [692, 305] width 7 height 3
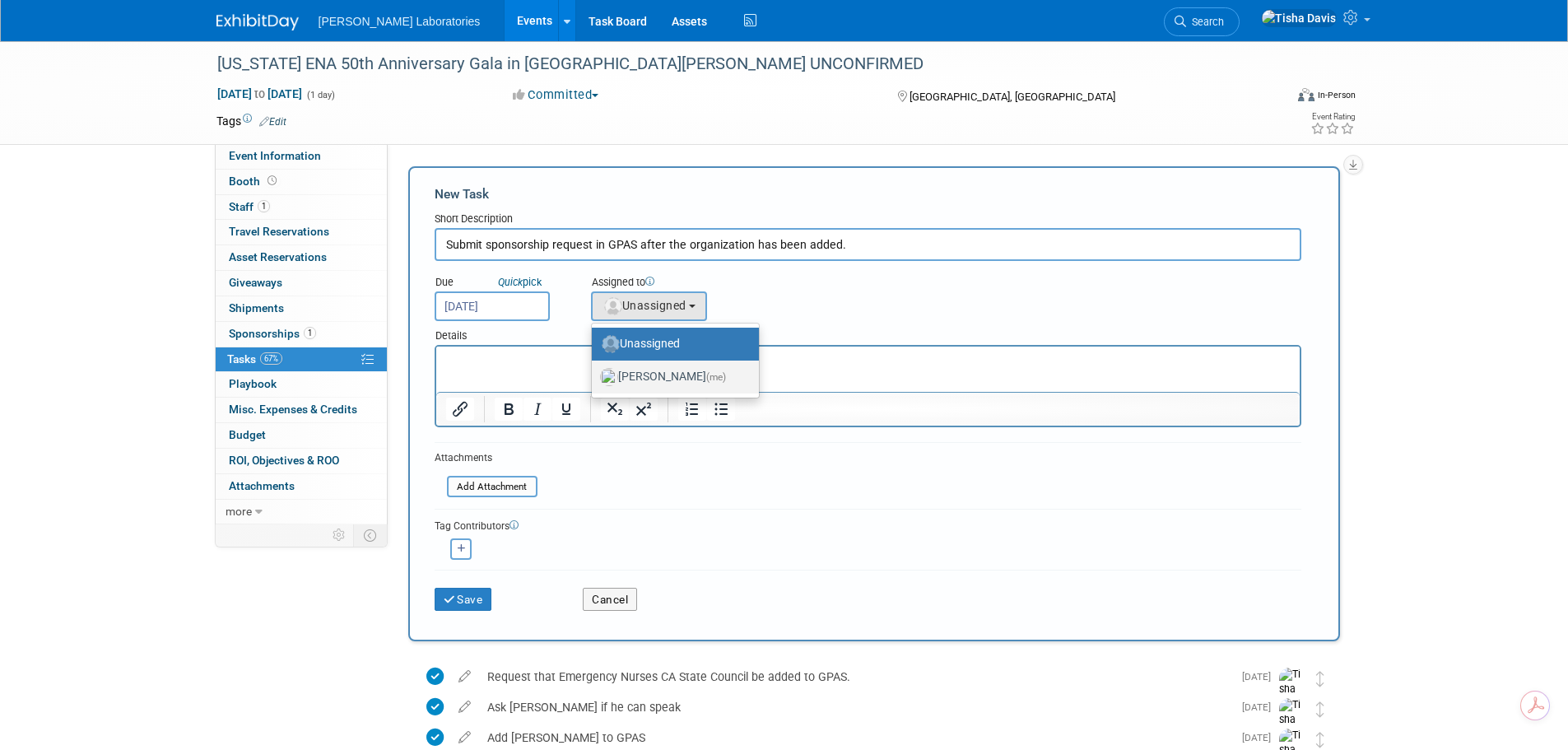
click at [663, 372] on label "Tisha Davis (me)" at bounding box center [671, 376] width 142 height 26
click at [595, 372] on input "Tisha Davis (me)" at bounding box center [589, 374] width 11 height 11
select select "2770856e-d6b1-4121-bfe1-202d7e478624"
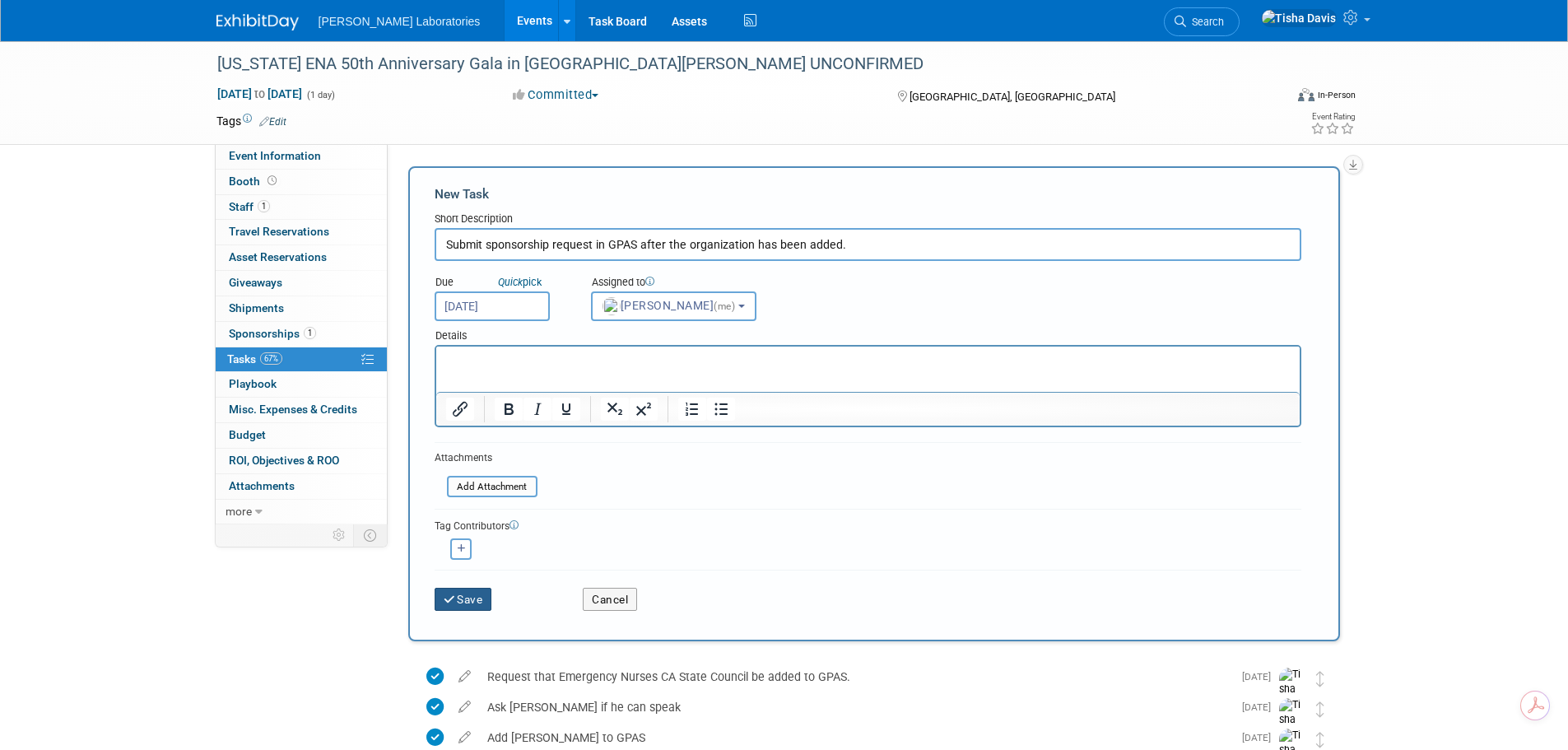
click at [456, 596] on button "Save" at bounding box center [463, 599] width 58 height 23
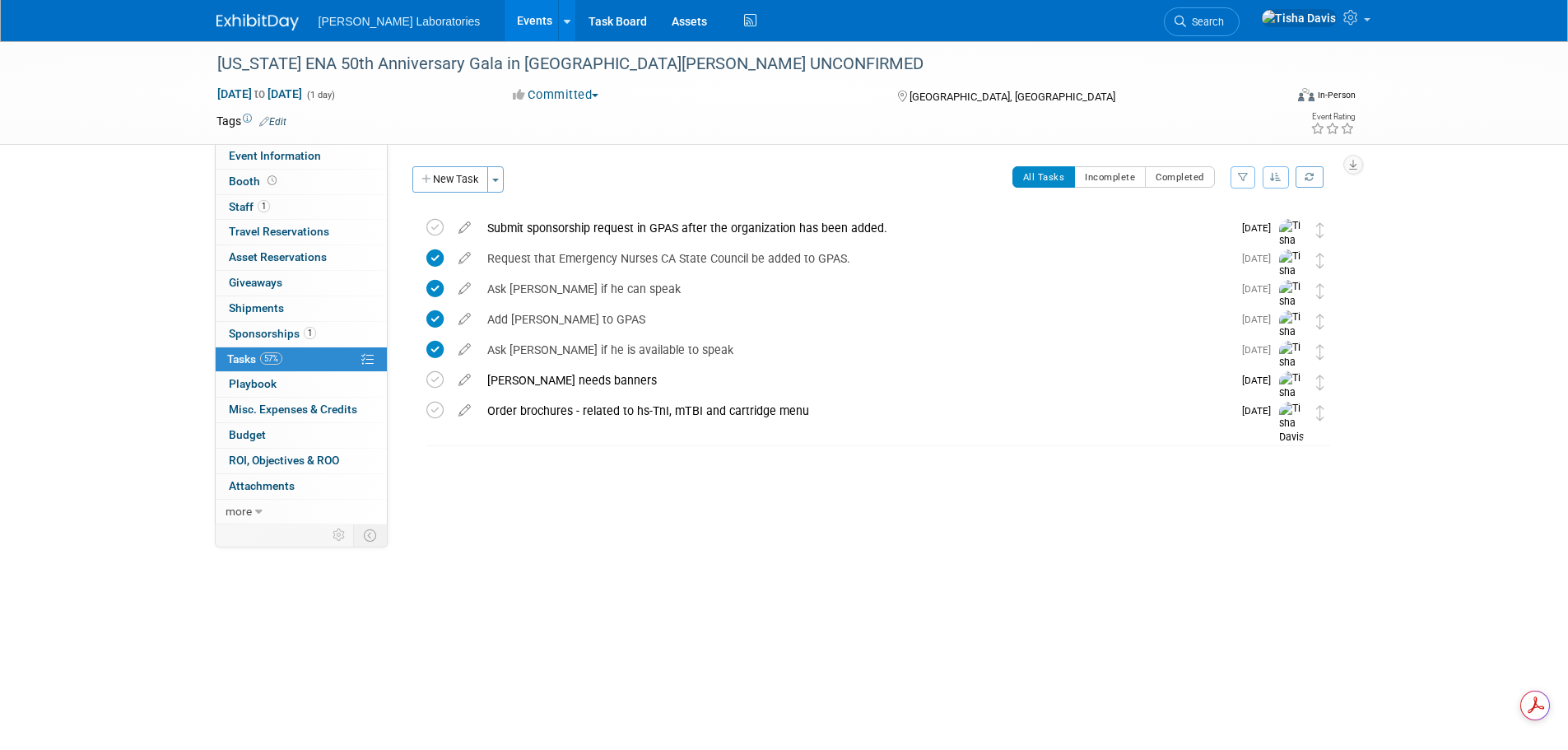
click at [505, 14] on link "Events" at bounding box center [535, 20] width 60 height 42
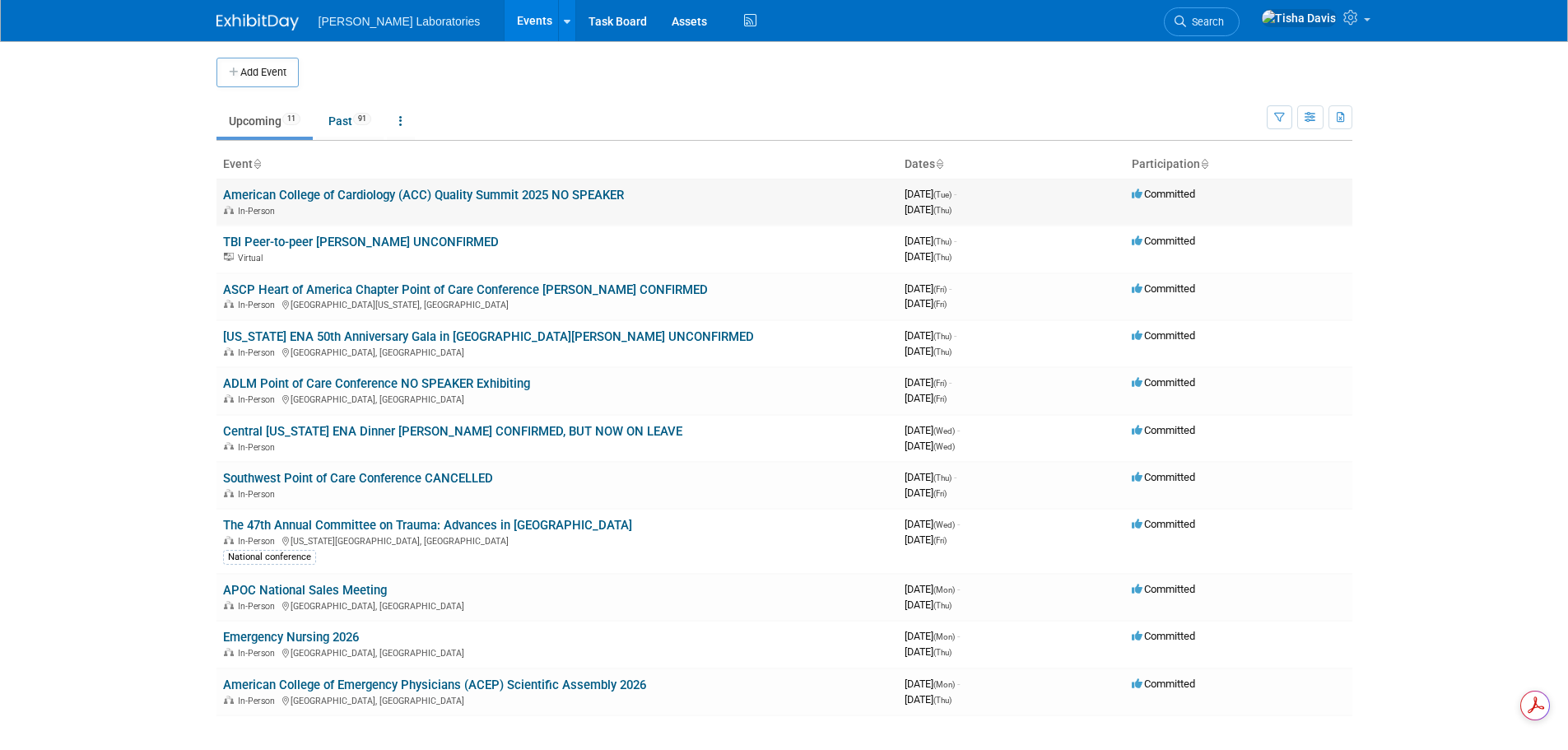
click at [459, 193] on link "American College of Cardiology (ACC) Quality Summit 2025 NO SPEAKER" at bounding box center [423, 194] width 401 height 14
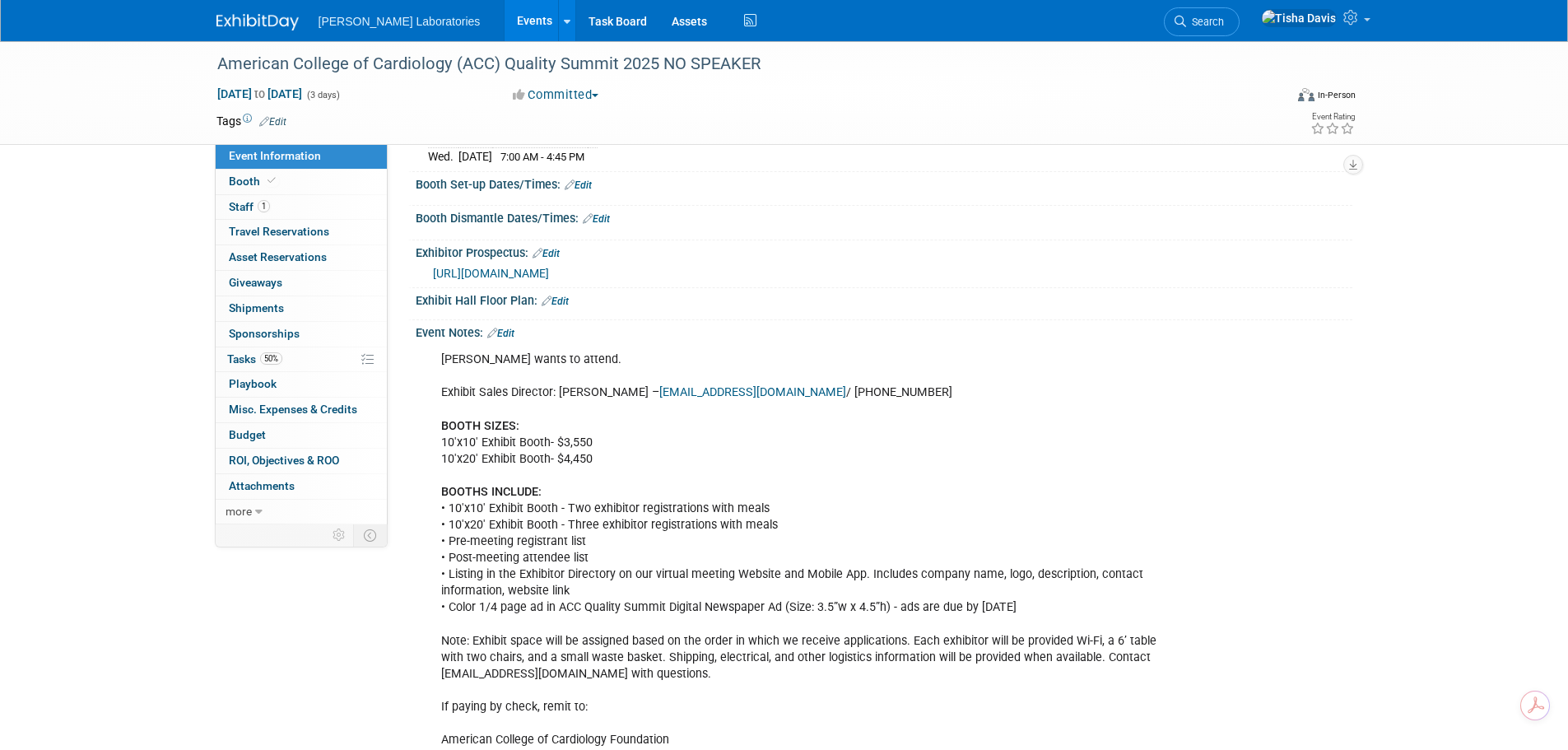
scroll to position [494, 0]
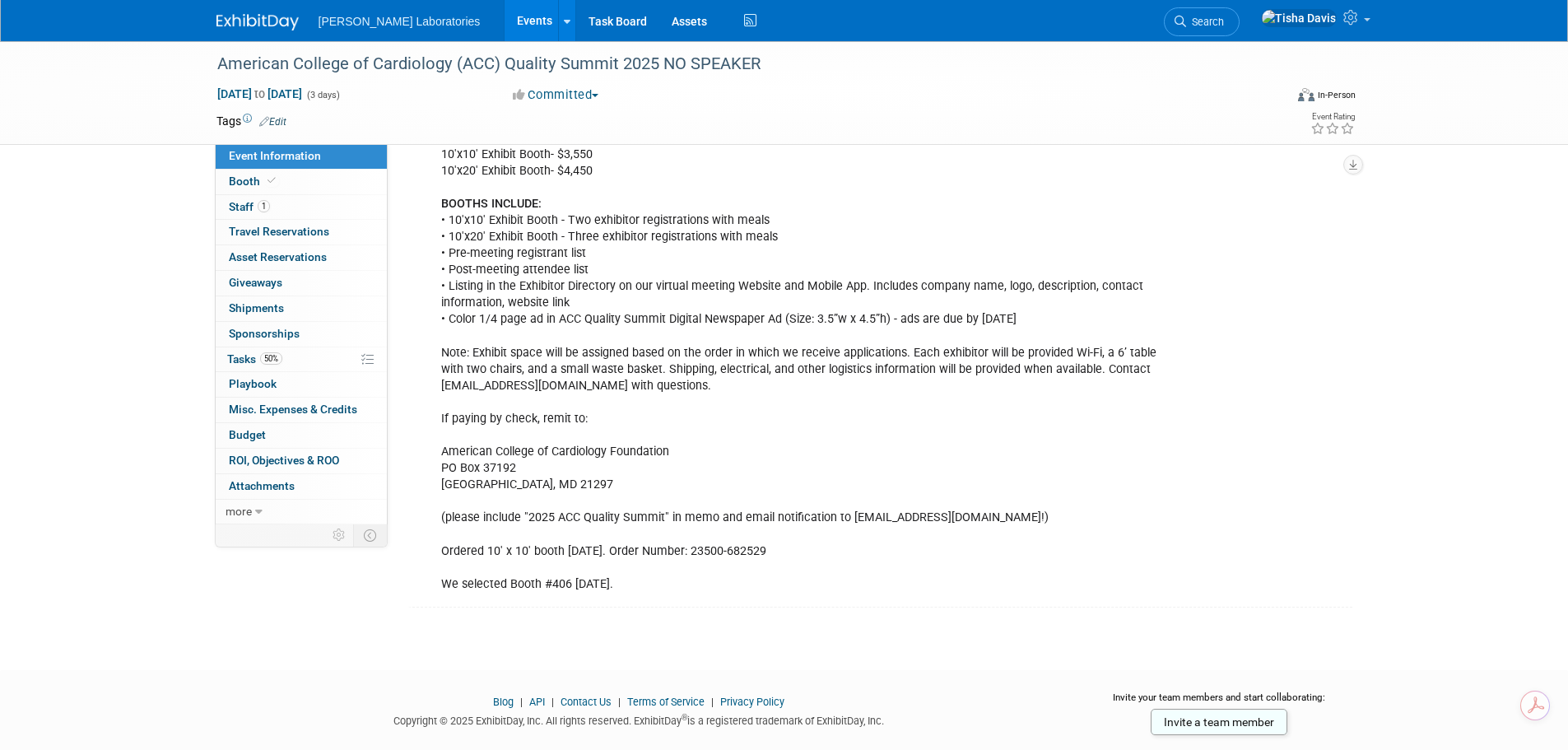
click at [505, 16] on link "Events" at bounding box center [535, 20] width 60 height 42
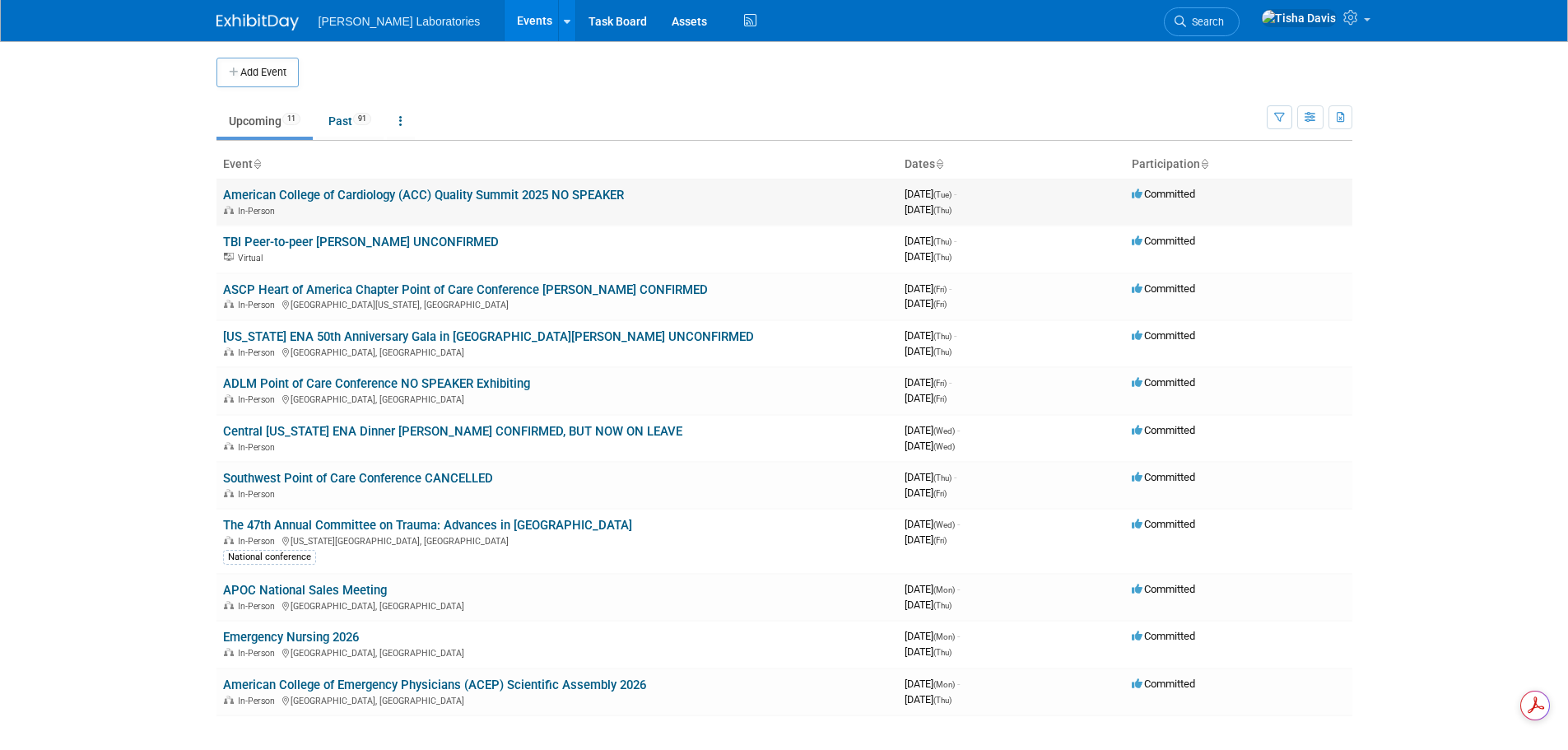
click at [658, 197] on td "American College of Cardiology (ACC) Quality Summit 2025 NO SPEAKER In-Person" at bounding box center [557, 202] width 682 height 47
click at [577, 194] on link "American College of Cardiology (ACC) Quality Summit 2025 NO SPEAKER" at bounding box center [423, 194] width 401 height 14
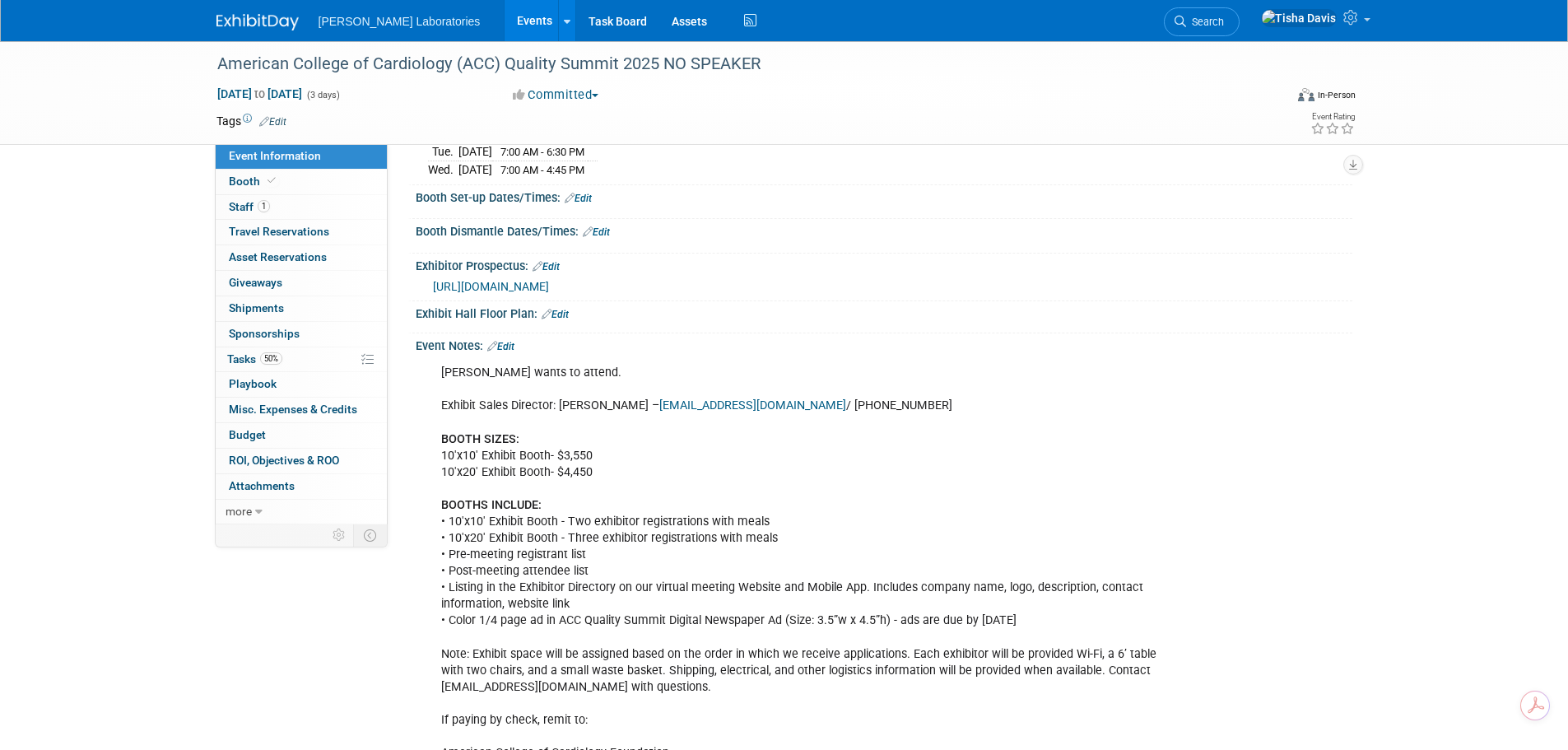
scroll to position [164, 0]
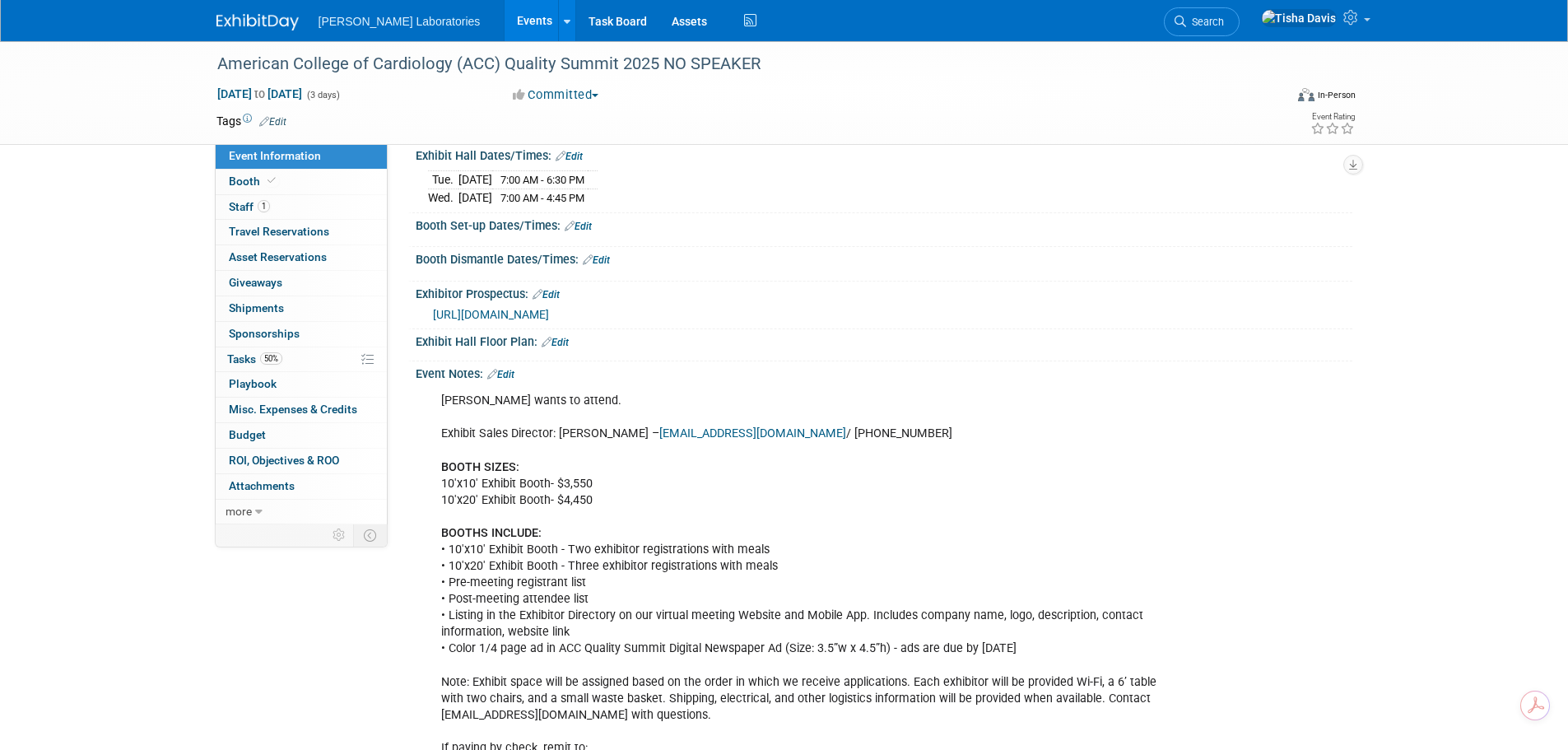
click at [514, 370] on link "Edit" at bounding box center [501, 374] width 27 height 12
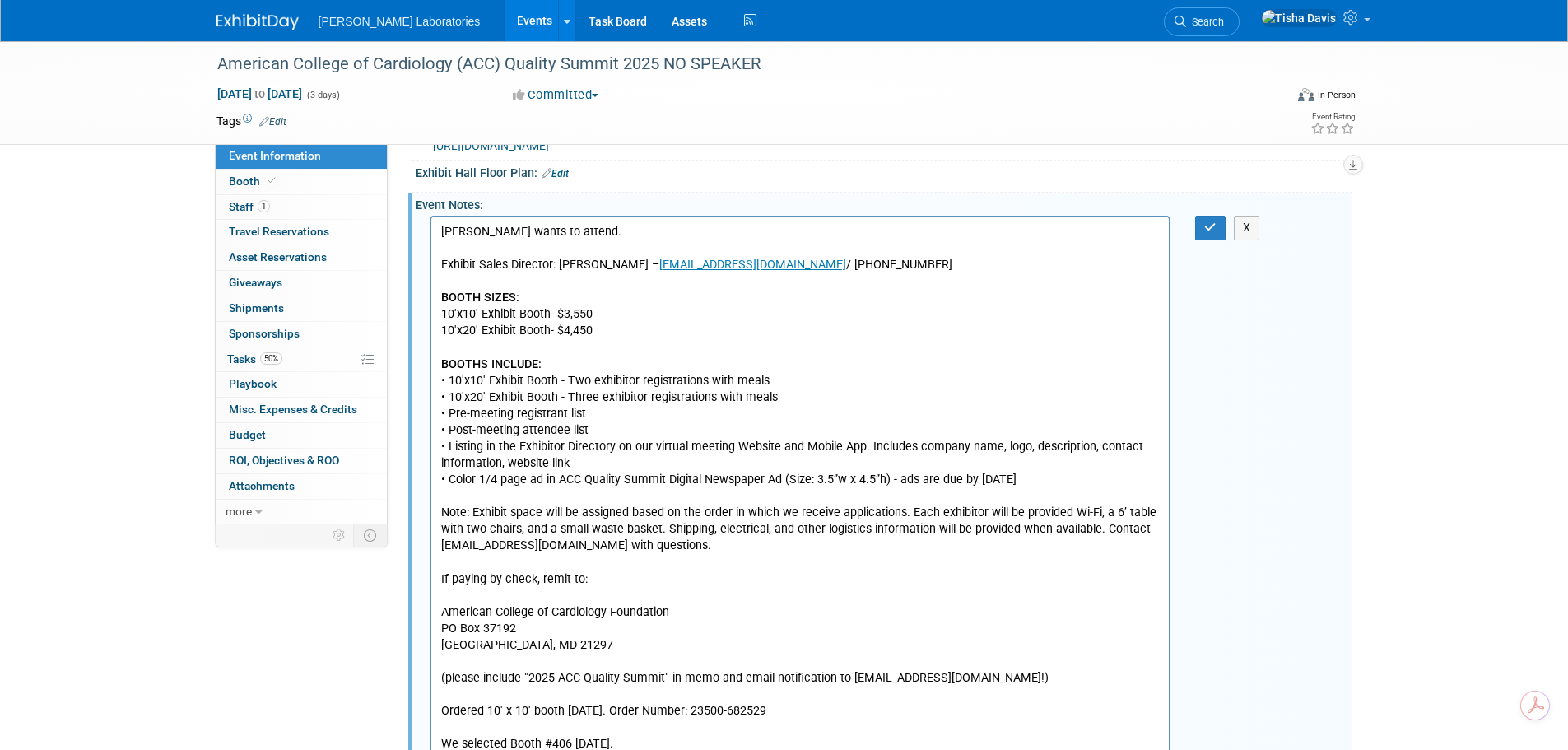
scroll to position [494, 0]
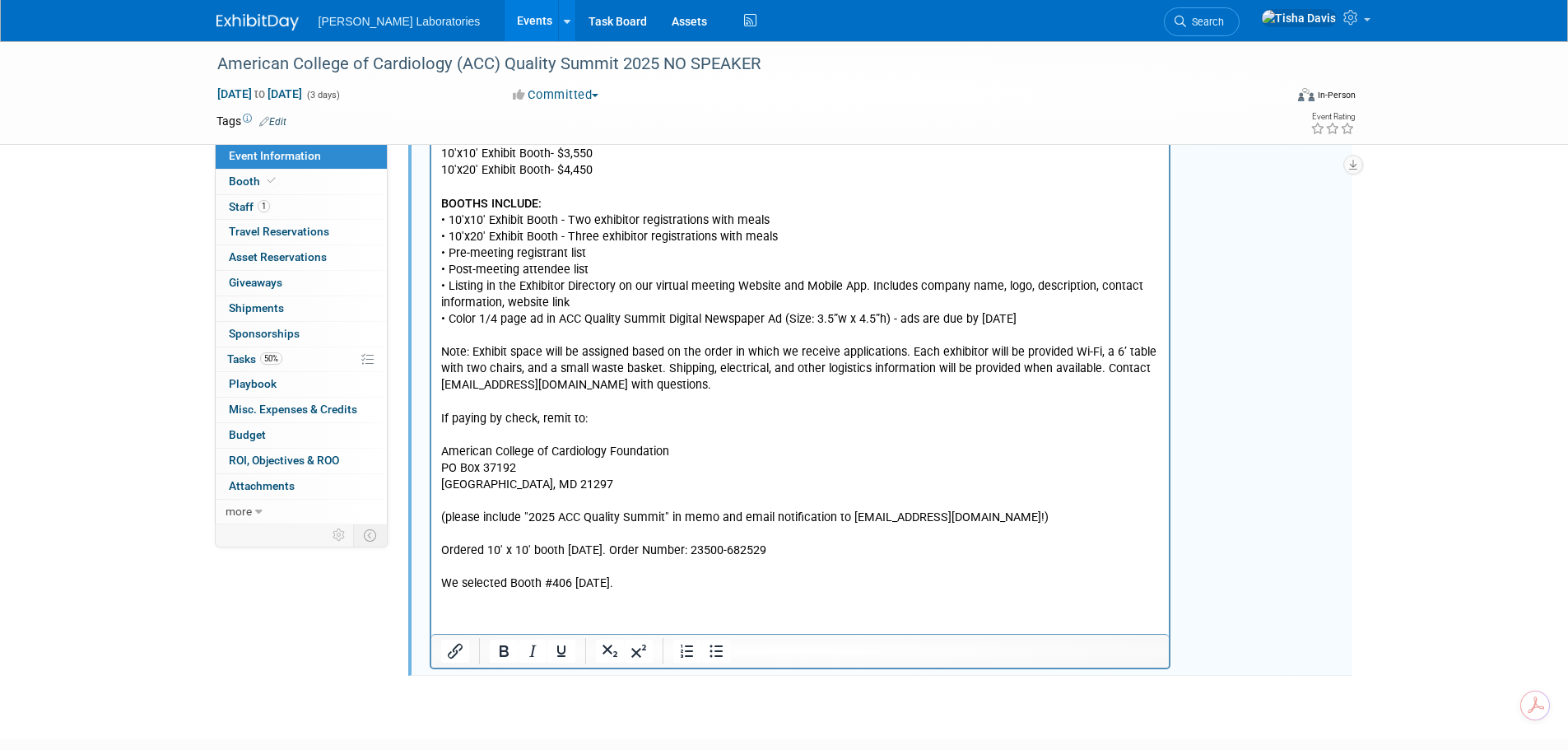
click at [668, 590] on p "[PERSON_NAME] wants to attend. Exhibit Sales Director: [PERSON_NAME] – [EMAIL_A…" at bounding box center [799, 328] width 719 height 529
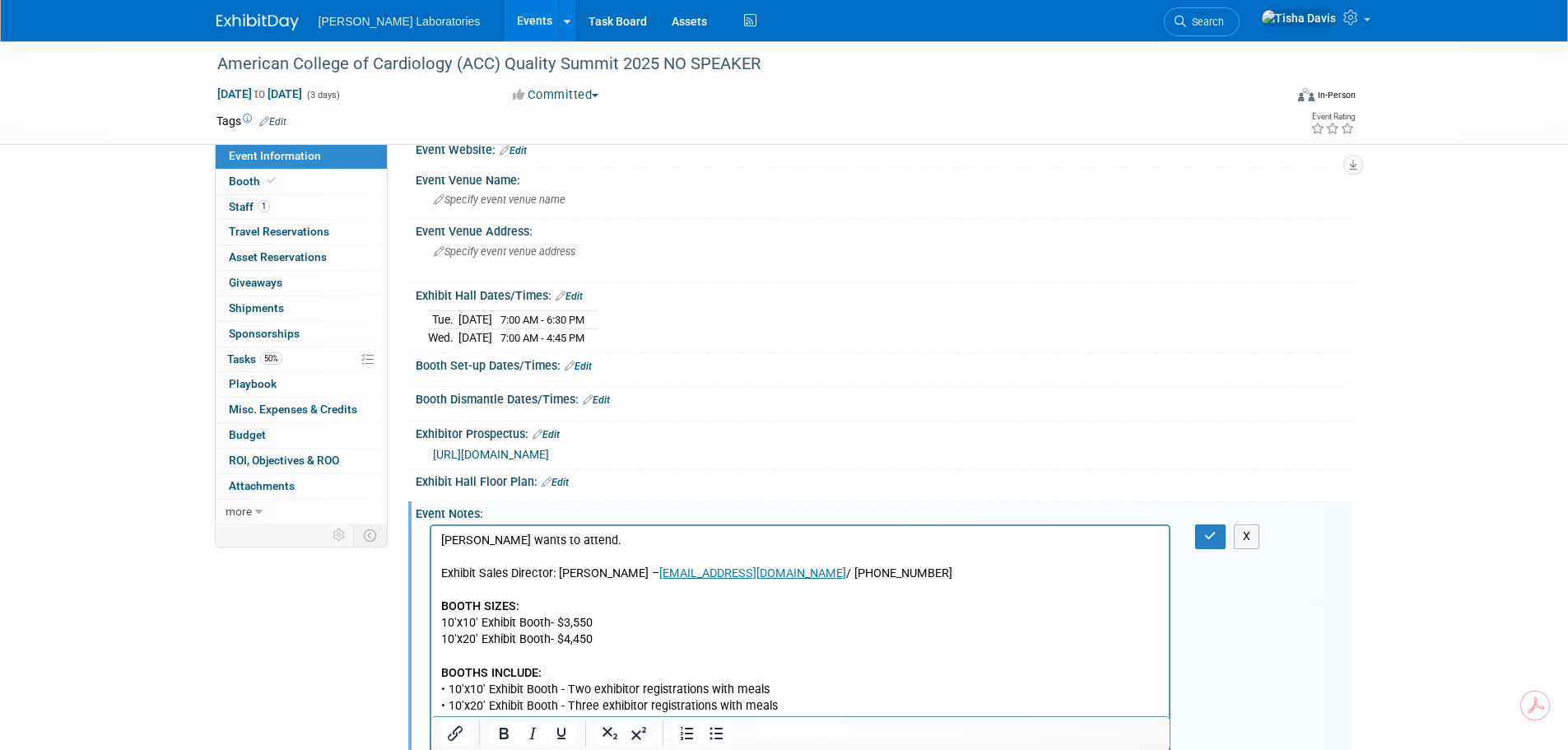
scroll to position [0, 0]
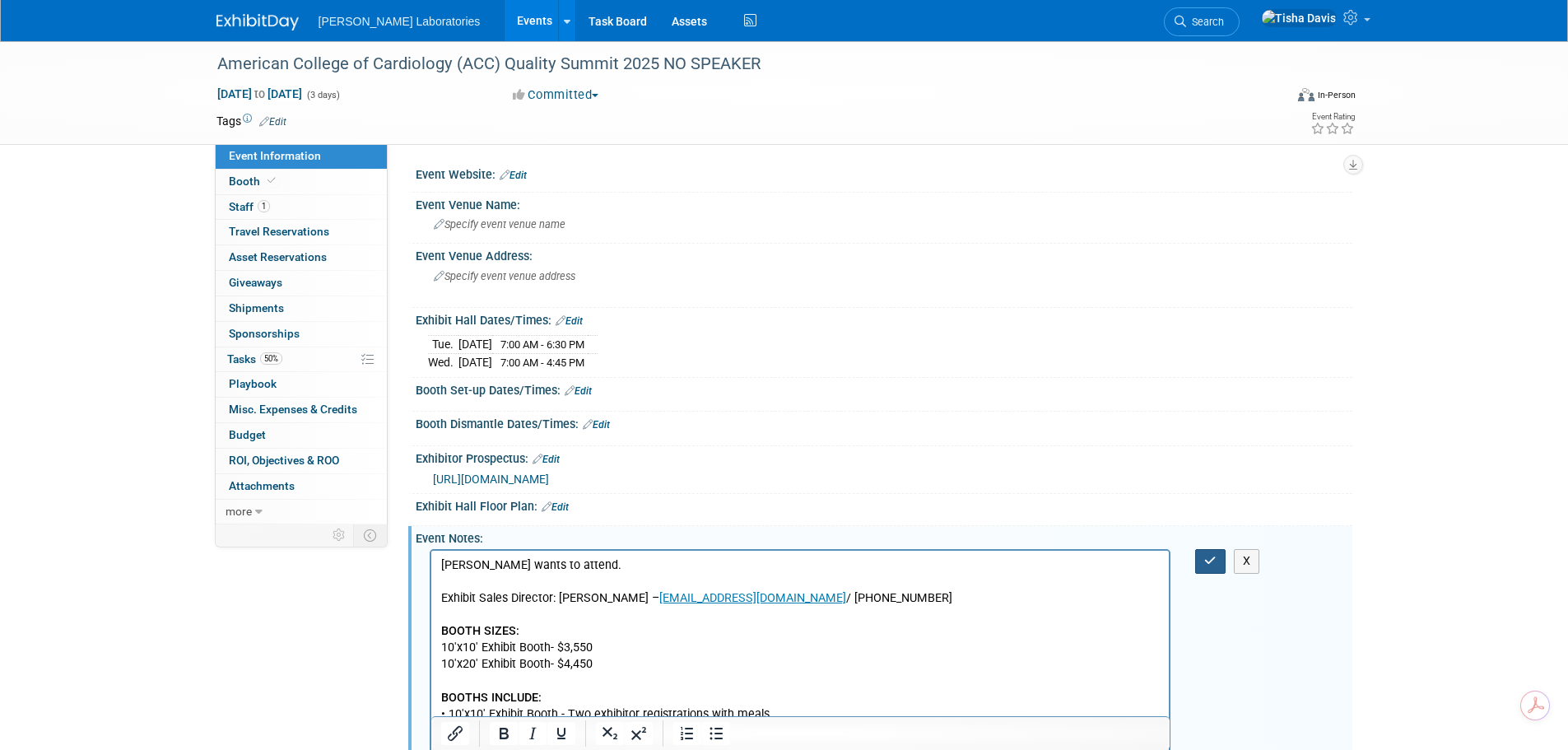
click at [1205, 556] on icon "button" at bounding box center [1209, 561] width 13 height 12
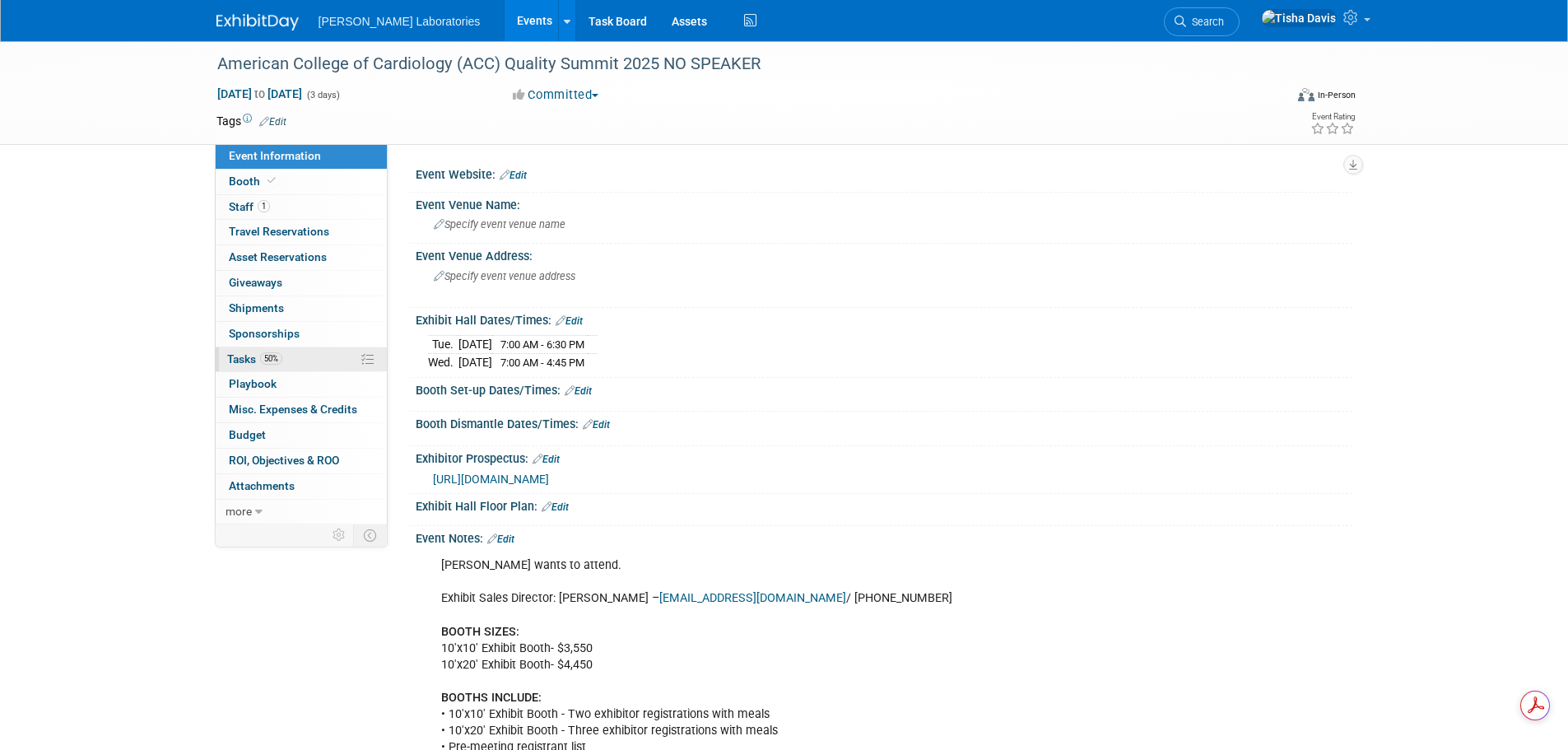
click at [246, 354] on span "Tasks 50%" at bounding box center [254, 359] width 55 height 14
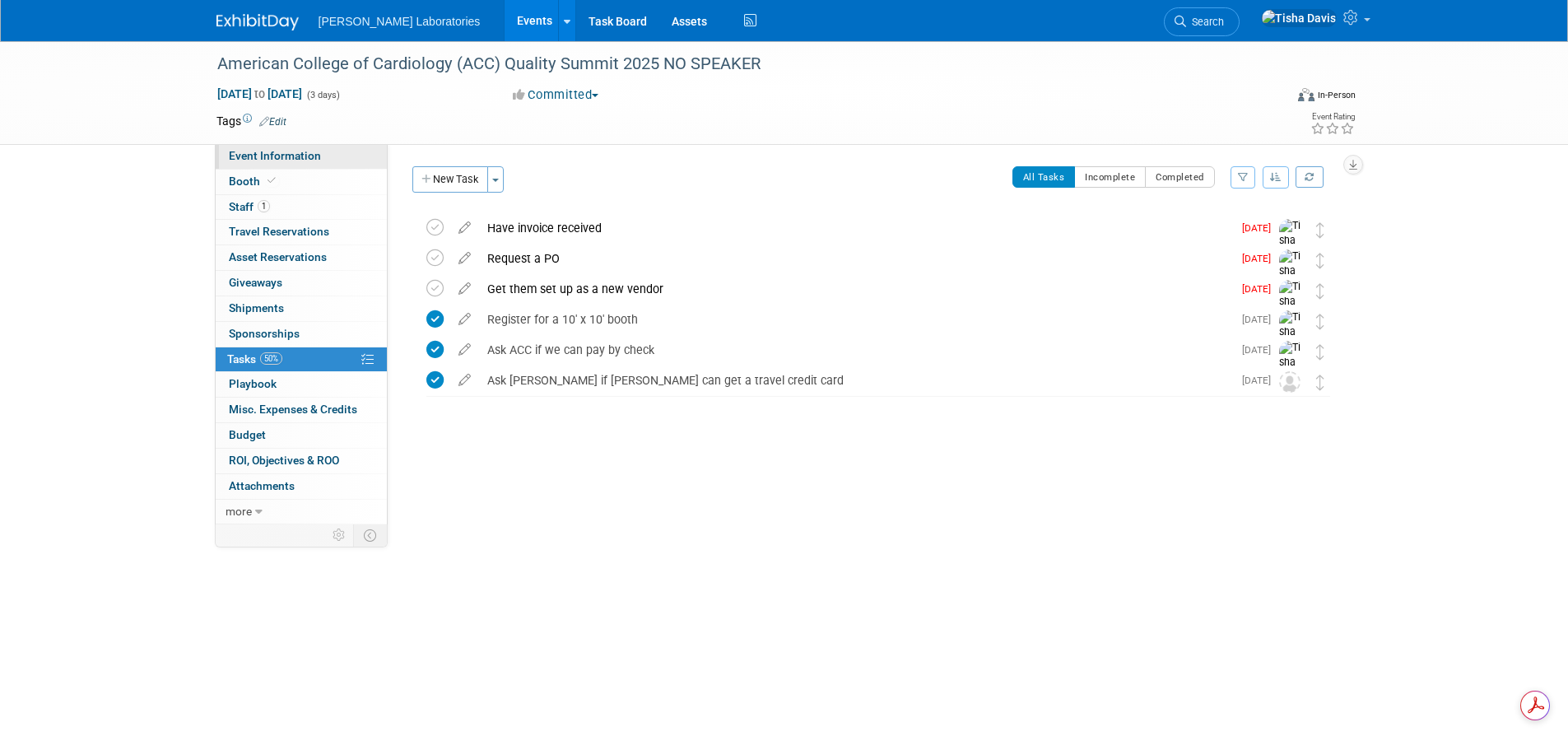
click at [294, 157] on span "Event Information" at bounding box center [275, 156] width 92 height 14
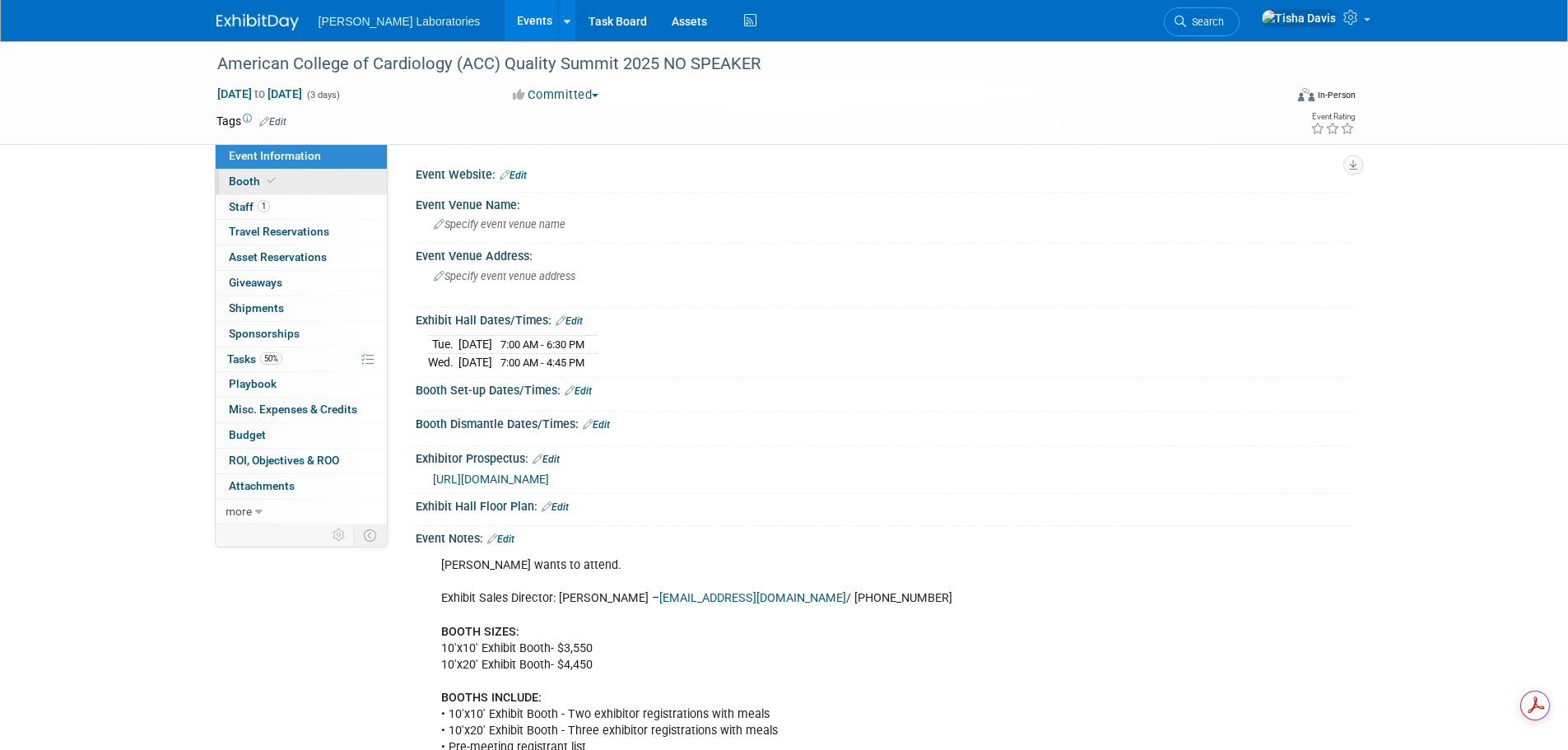
click at [239, 174] on link "Booth" at bounding box center [301, 182] width 171 height 25
